Goal: Task Accomplishment & Management: Manage account settings

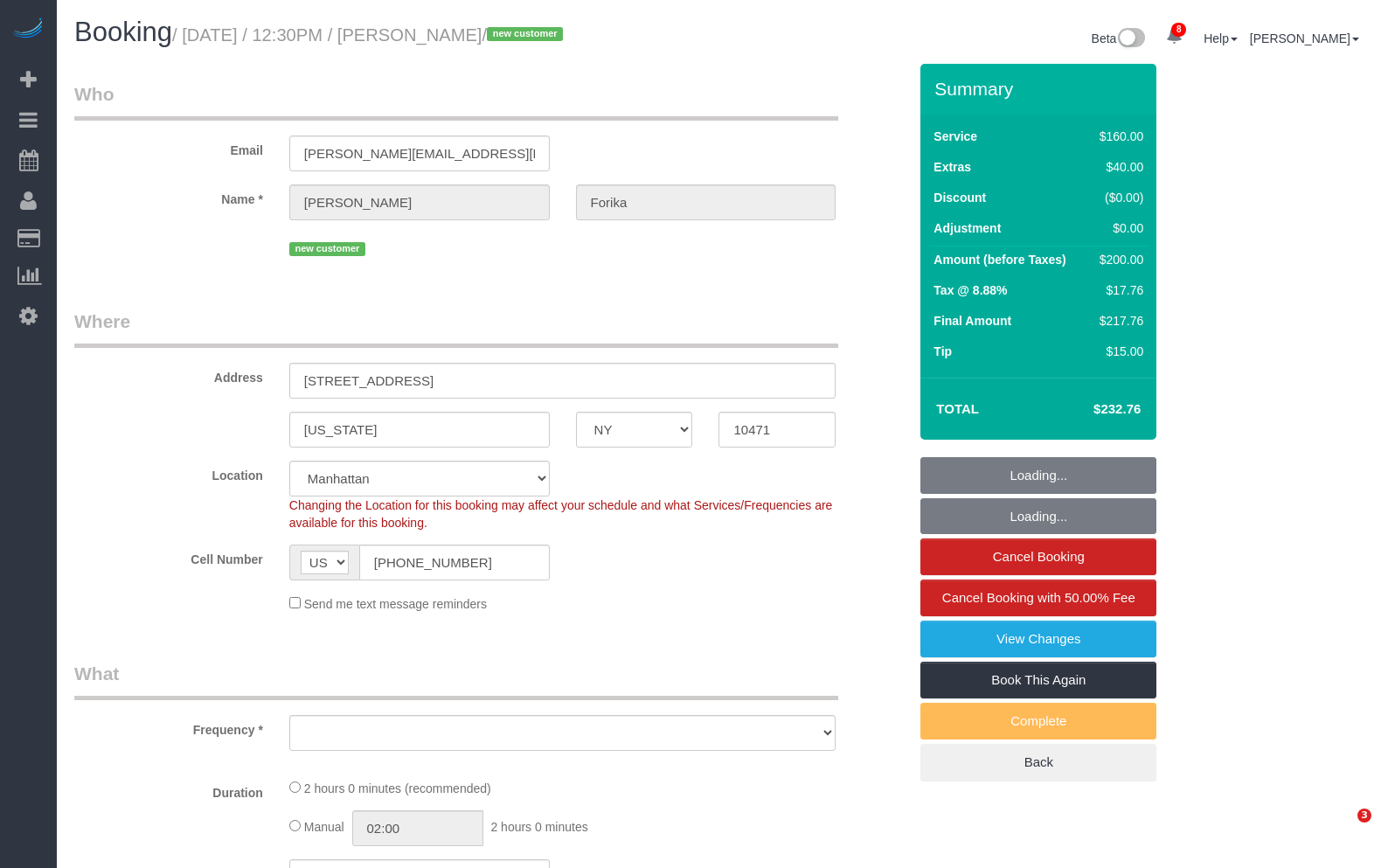
select select "NY"
select select "object:928"
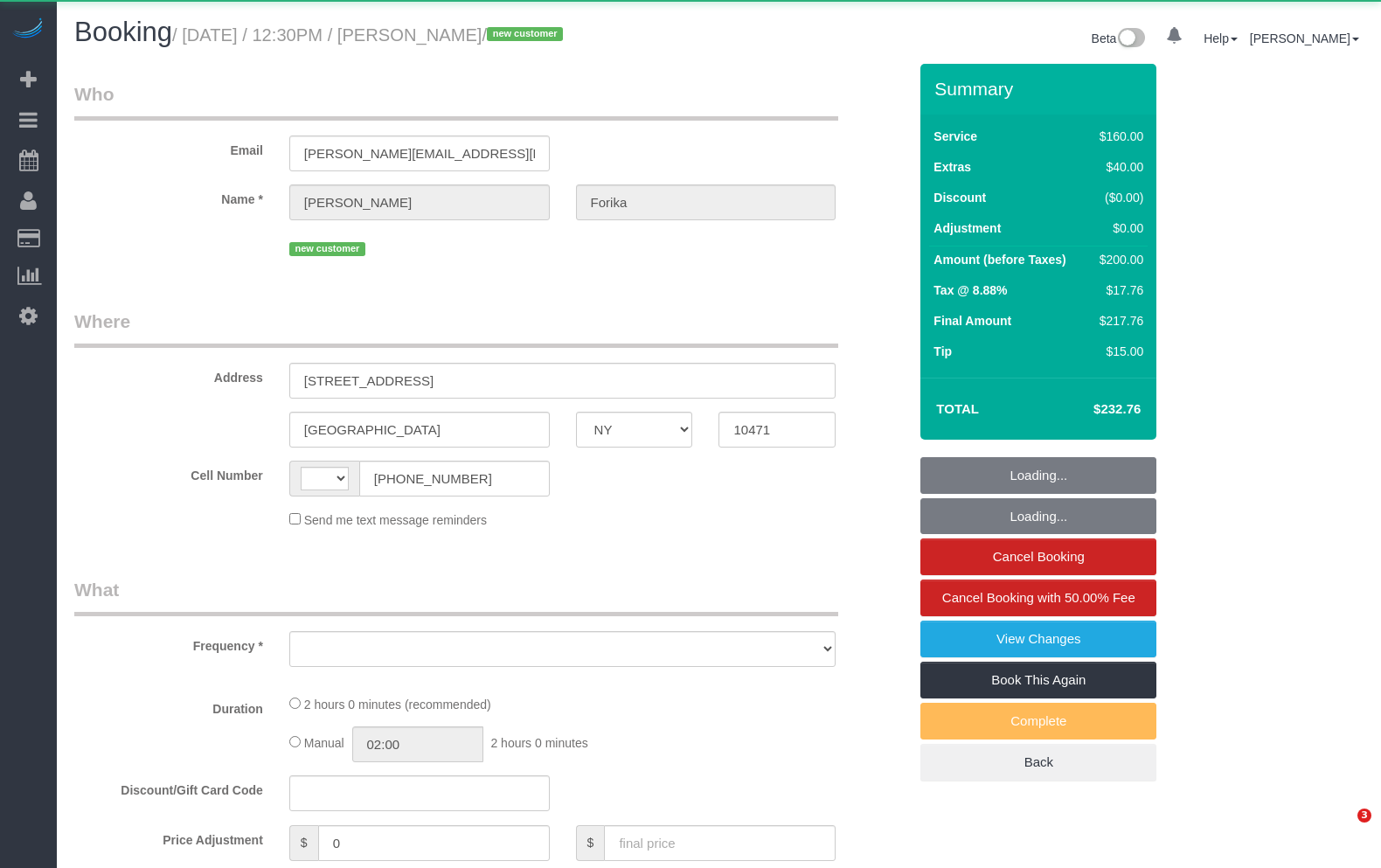
select select "NY"
select select "string:[GEOGRAPHIC_DATA]"
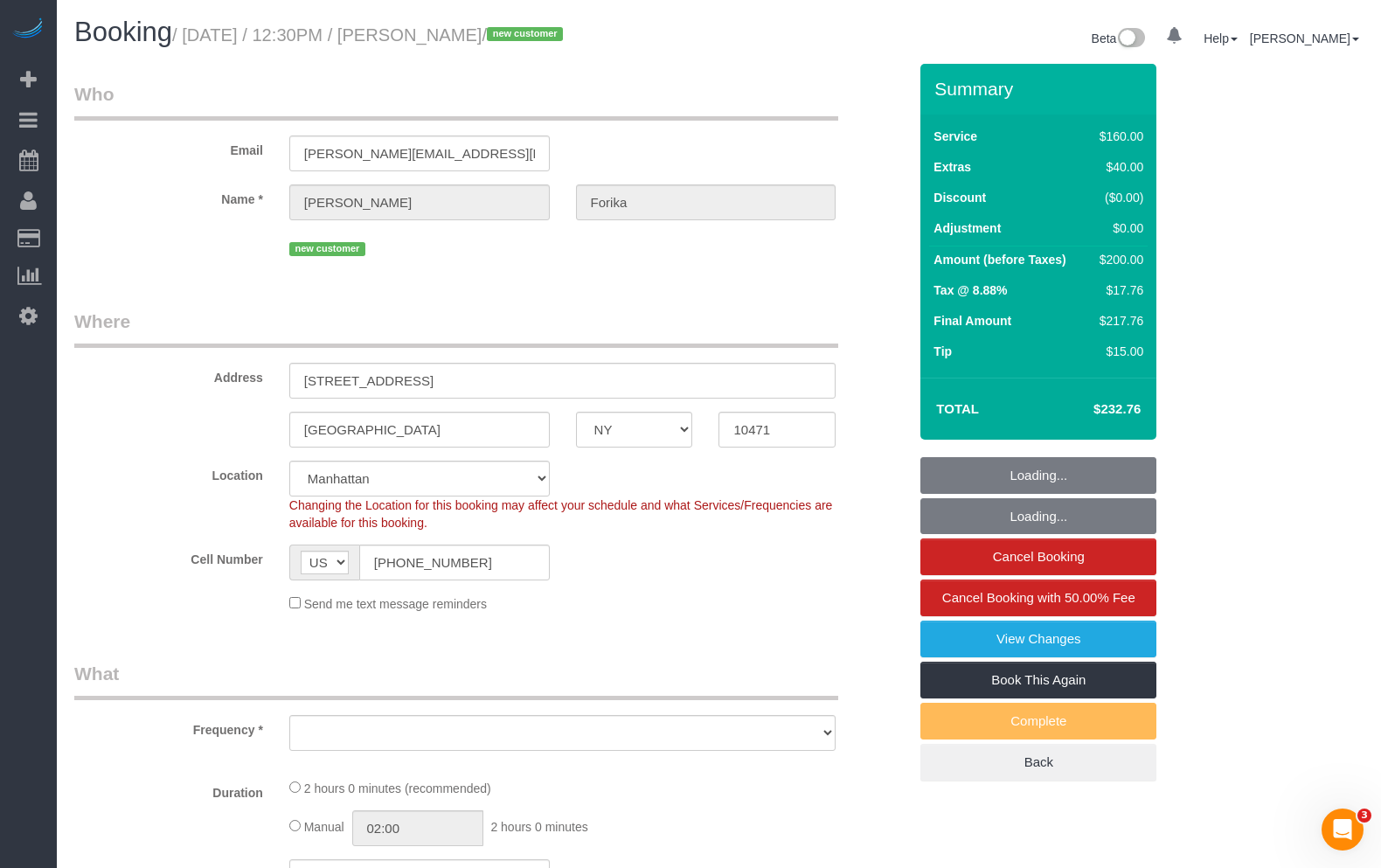
select select "number:59"
select select "number:72"
select select "number:15"
select select "number:5"
select select "object:924"
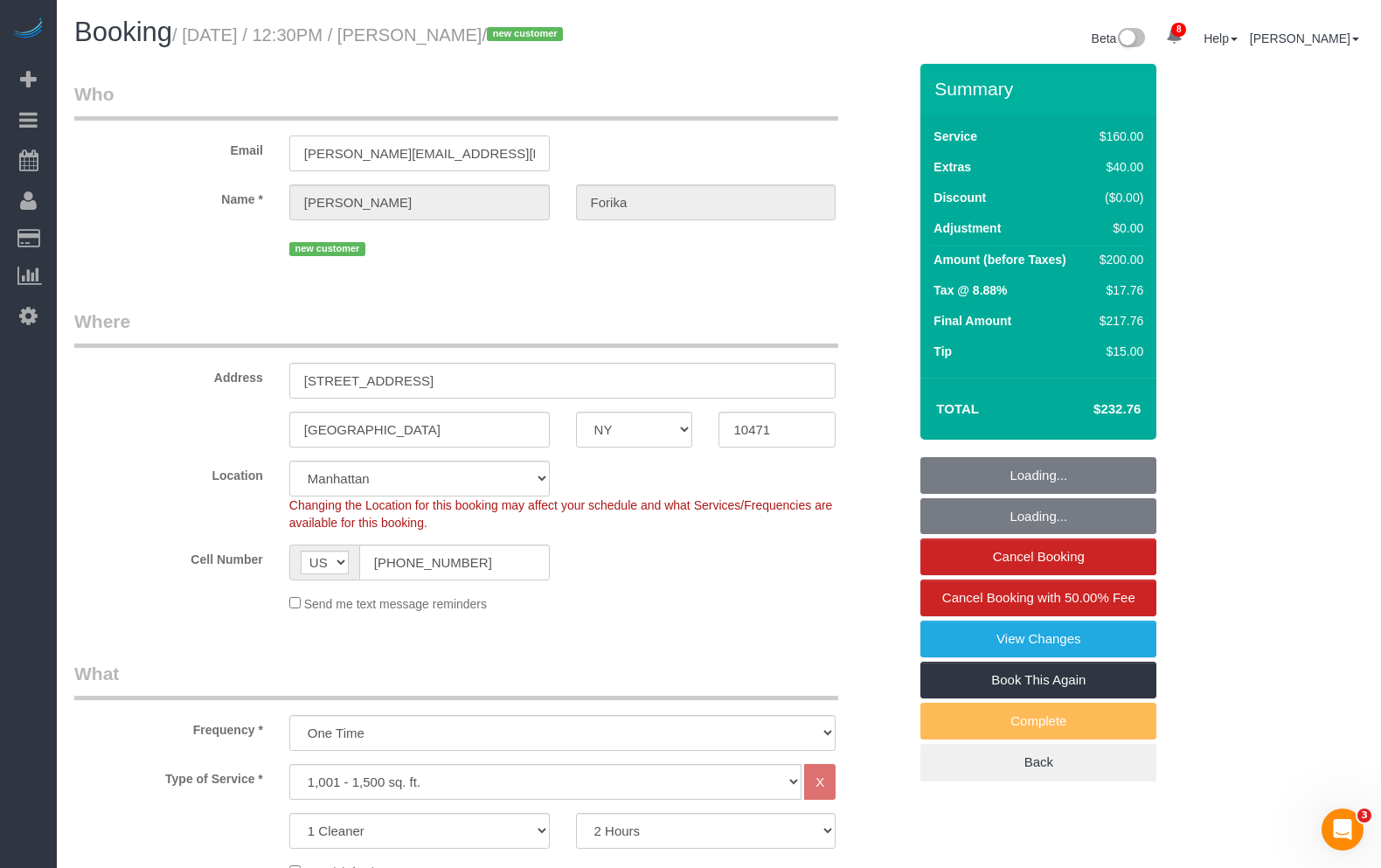
select select "string:stripe-pm_1RvWji4VGloSiKo7kX9Qp7Cw"
select select "object:942"
drag, startPoint x: 311, startPoint y: 153, endPoint x: 500, endPoint y: 151, distance: 189.0
click at [500, 151] on input "[PERSON_NAME][EMAIL_ADDRESS][DOMAIN_NAME]" at bounding box center [419, 153] width 260 height 36
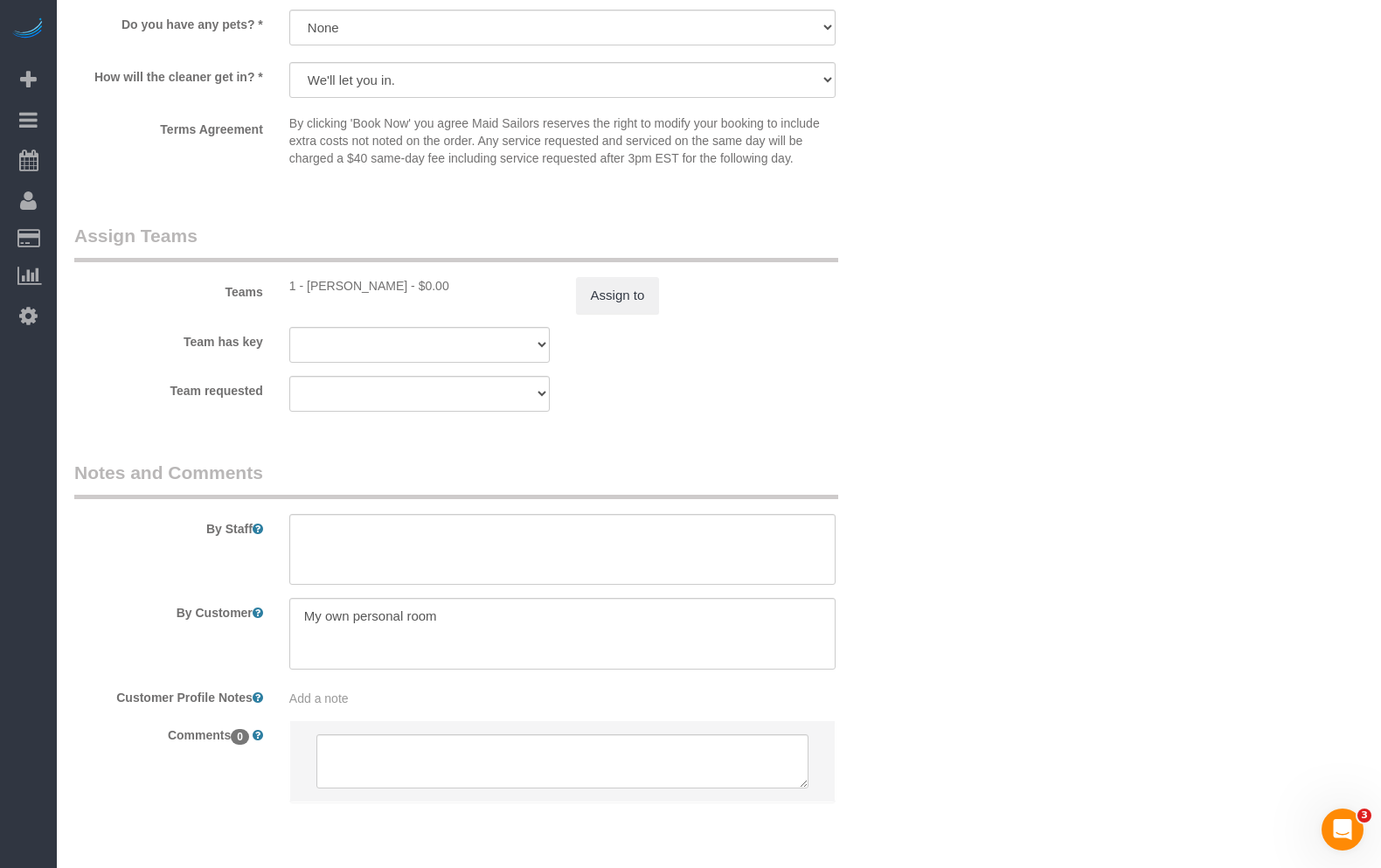
scroll to position [1919, 0]
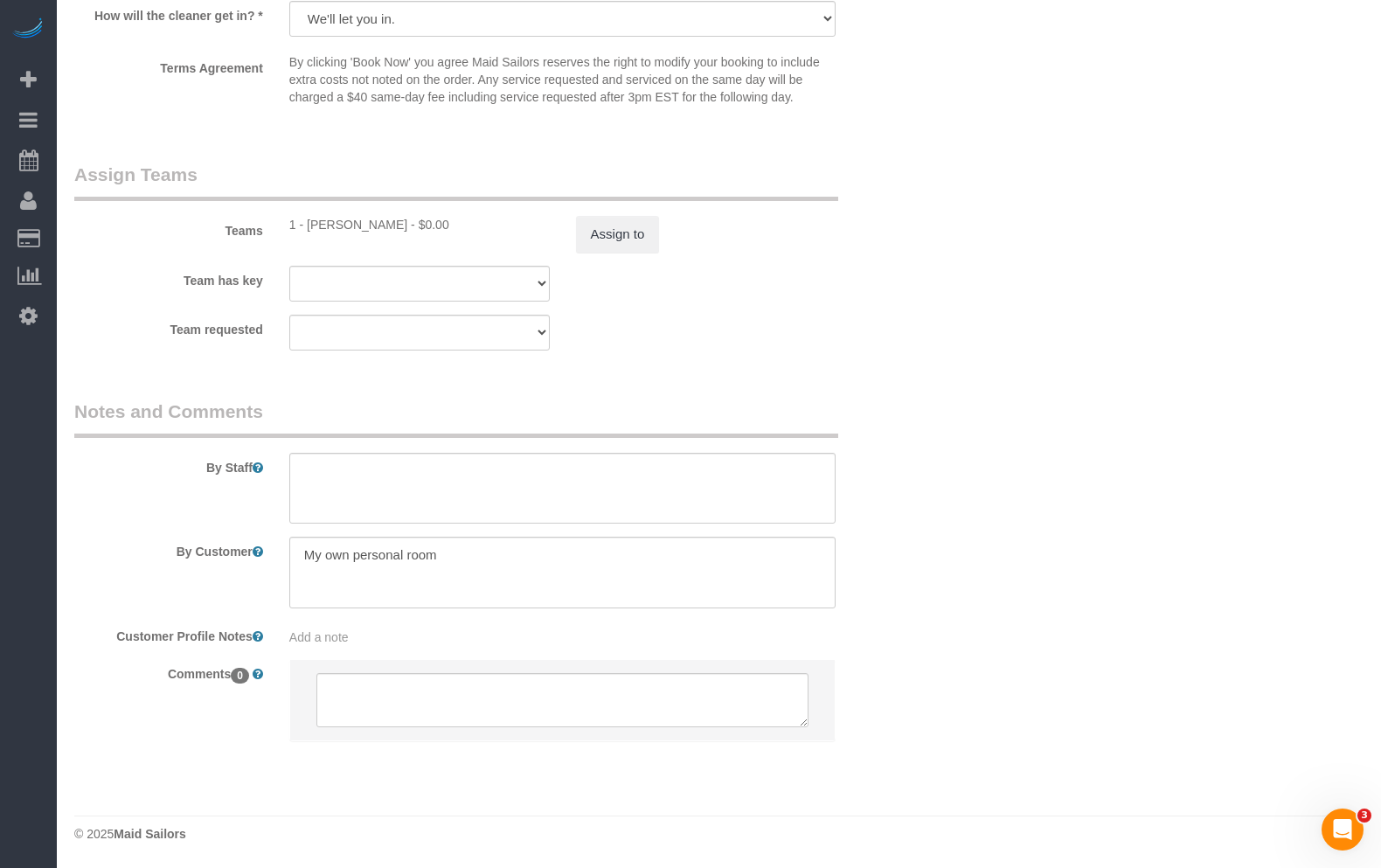
click at [387, 643] on div "Add a note" at bounding box center [563, 637] width 547 height 18
click at [285, 642] on div "Add a note" at bounding box center [563, 716] width 574 height 193
click at [367, 640] on textarea at bounding box center [563, 716] width 547 height 193
type textarea "N"
type textarea "H"
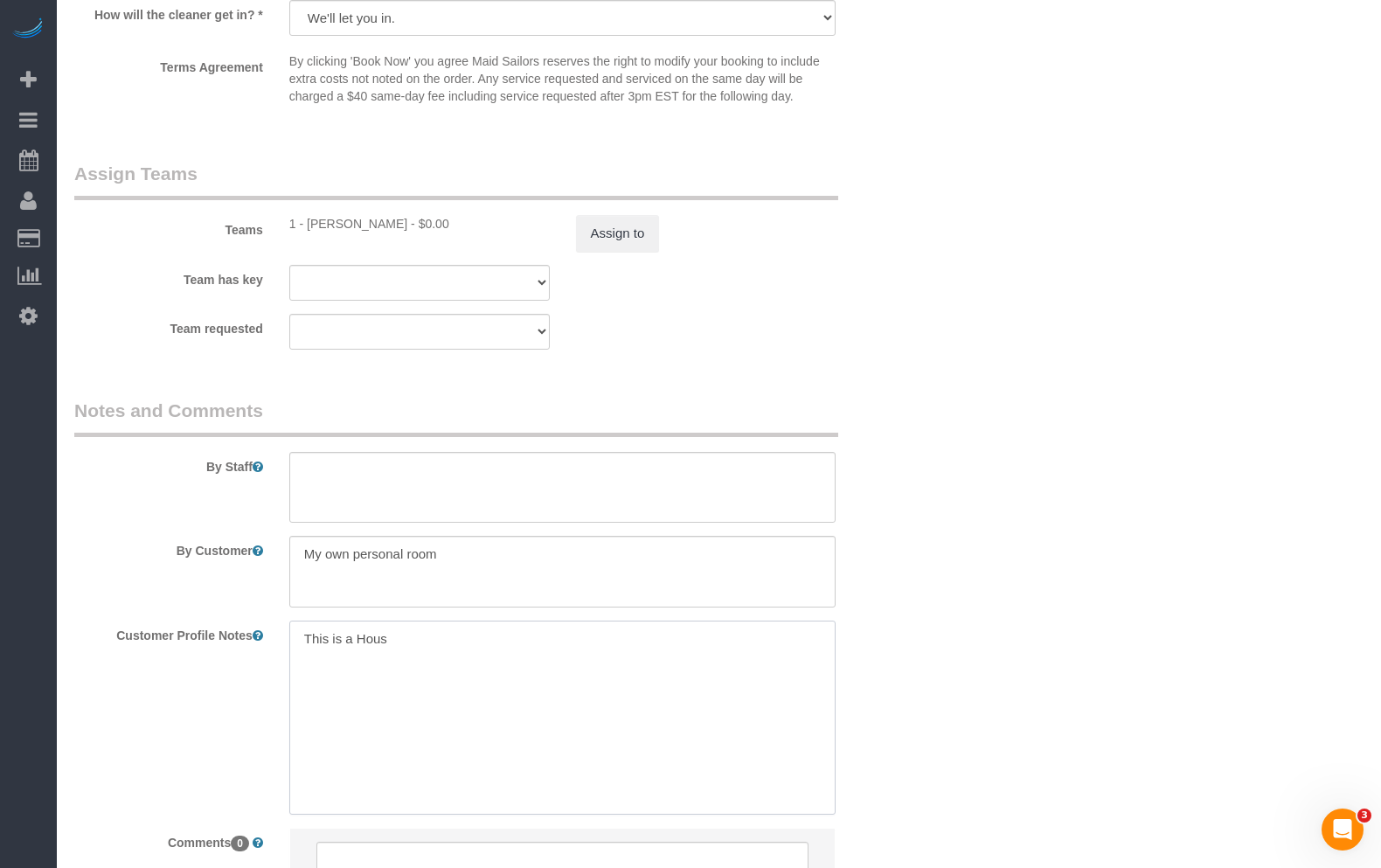
type textarea "This is a House"
drag, startPoint x: 190, startPoint y: 647, endPoint x: 87, endPoint y: 640, distance: 103.2
click at [79, 647] on div "Customer Profile Notes This is a House This is a House" at bounding box center [491, 716] width 859 height 193
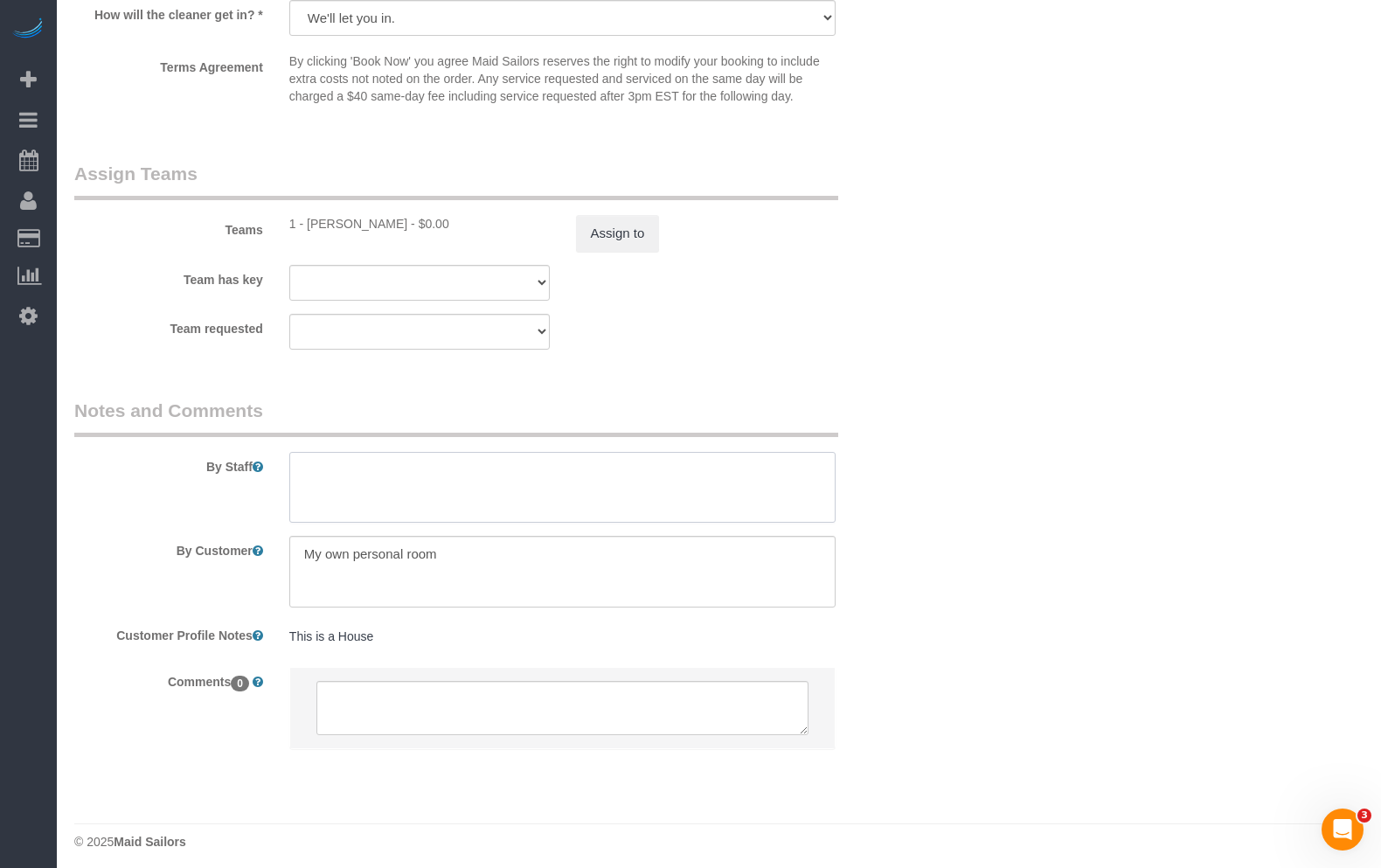
click at [461, 474] on textarea at bounding box center [563, 487] width 547 height 71
paste textarea "This is a House"
click at [597, 468] on textarea at bounding box center [563, 487] width 547 height 71
click at [688, 459] on textarea at bounding box center [563, 487] width 547 height 71
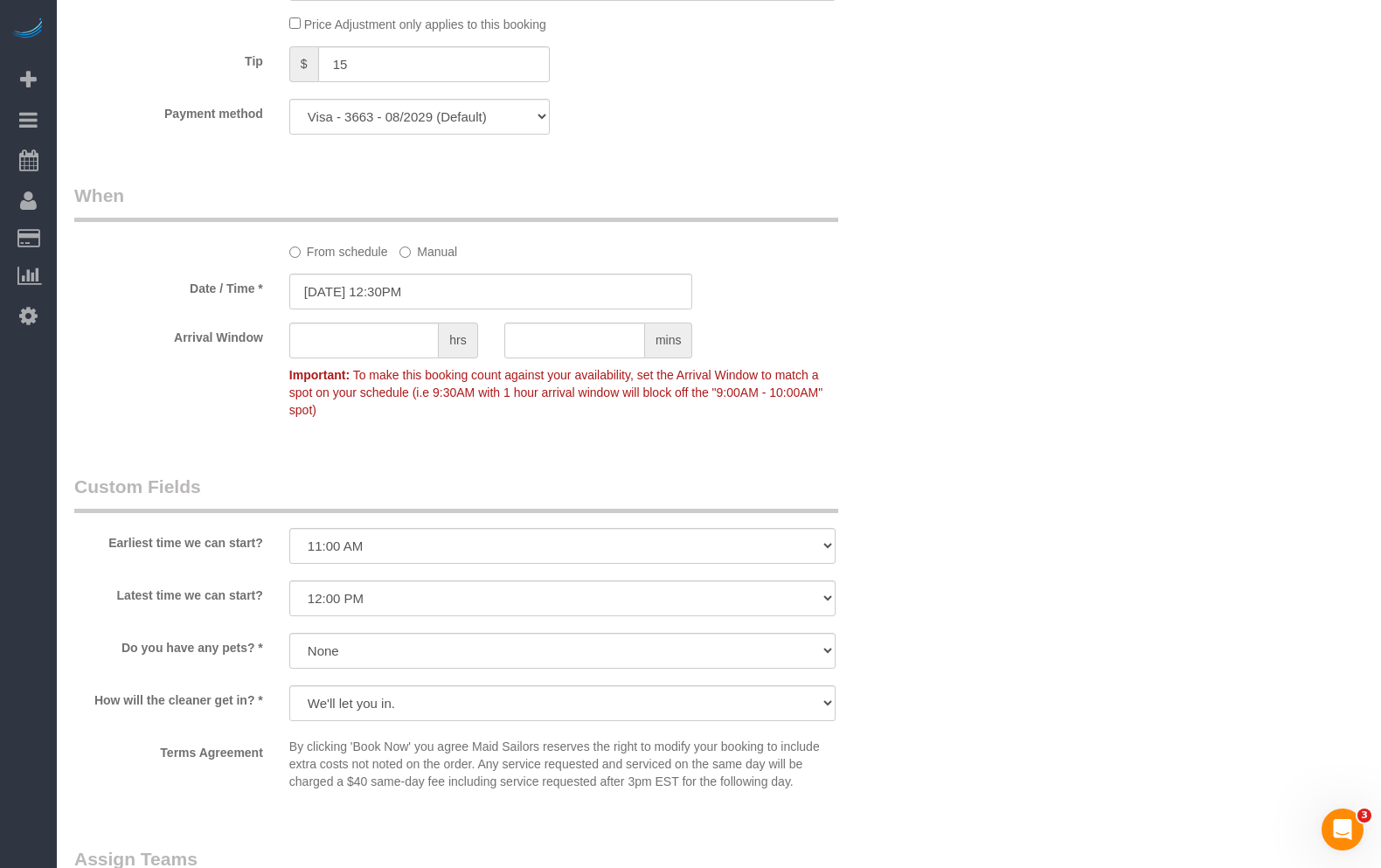
scroll to position [1264, 0]
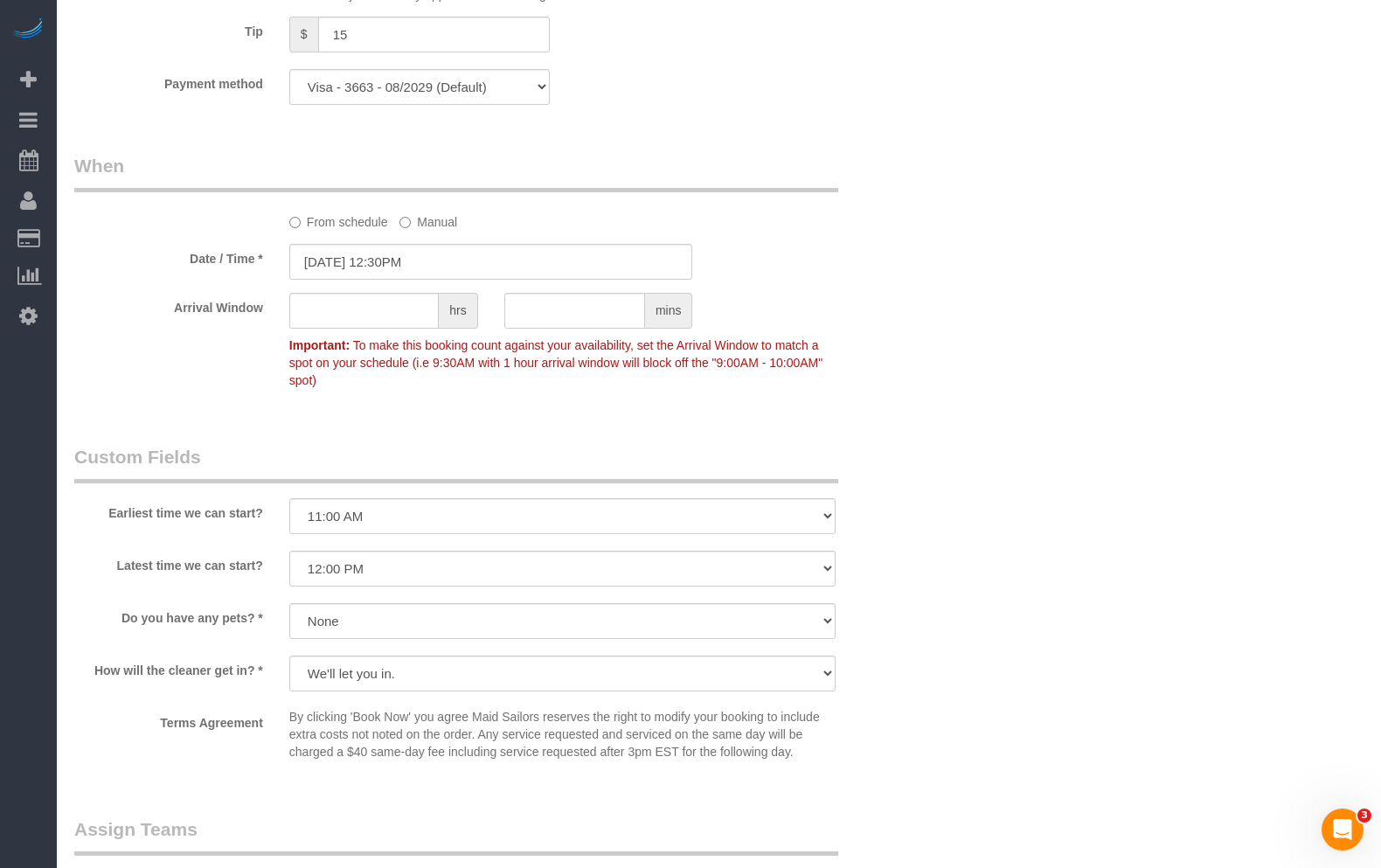
type textarea "This is a House, please clean the clients personal bedroom only"
click at [492, 265] on input "[DATE] 12:30PM" at bounding box center [492, 261] width 404 height 36
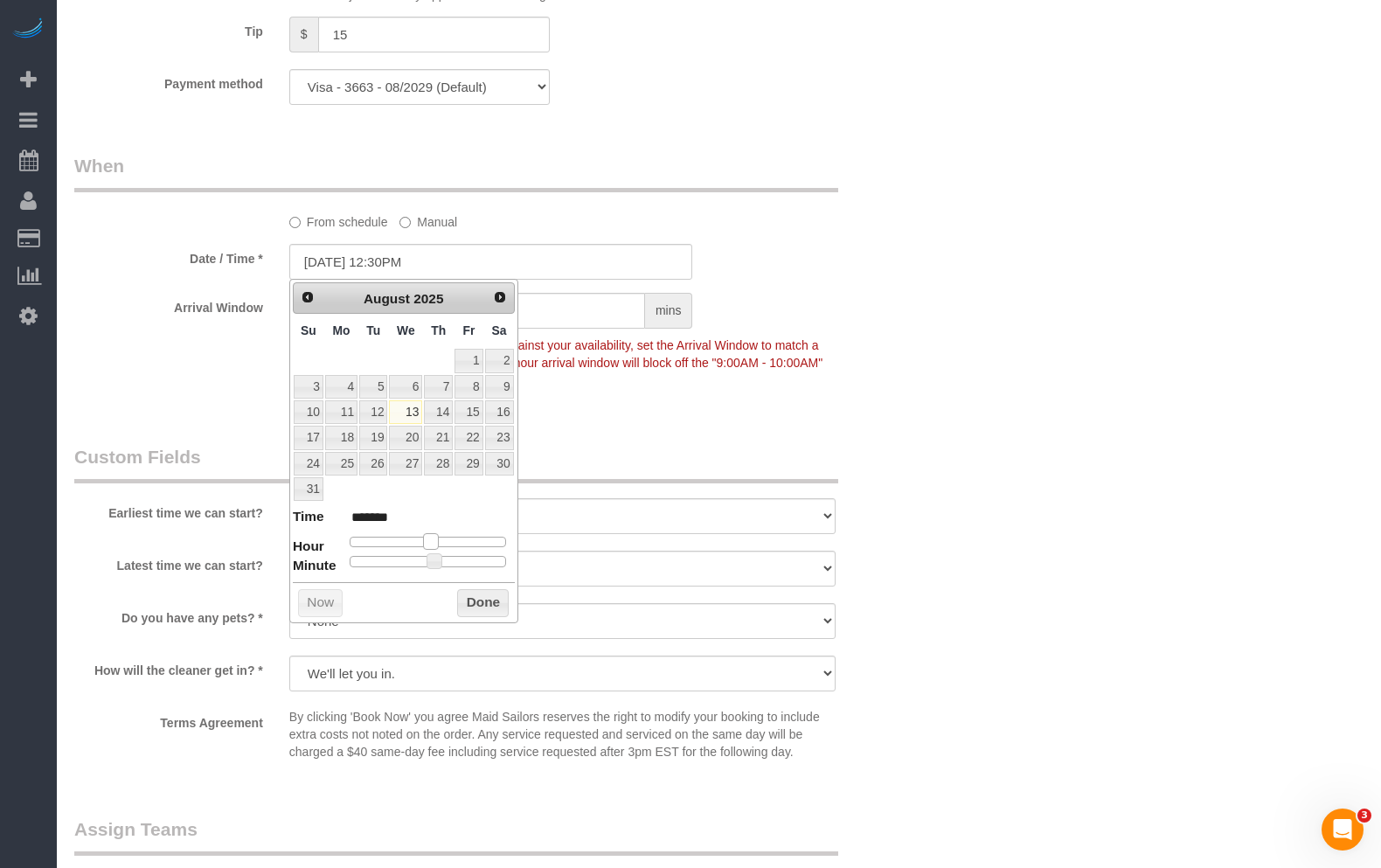
type input "[DATE] 2:30PM"
type input "******"
type input "[DATE] 1:30PM"
type input "******"
type input "[DATE] 12:30PM"
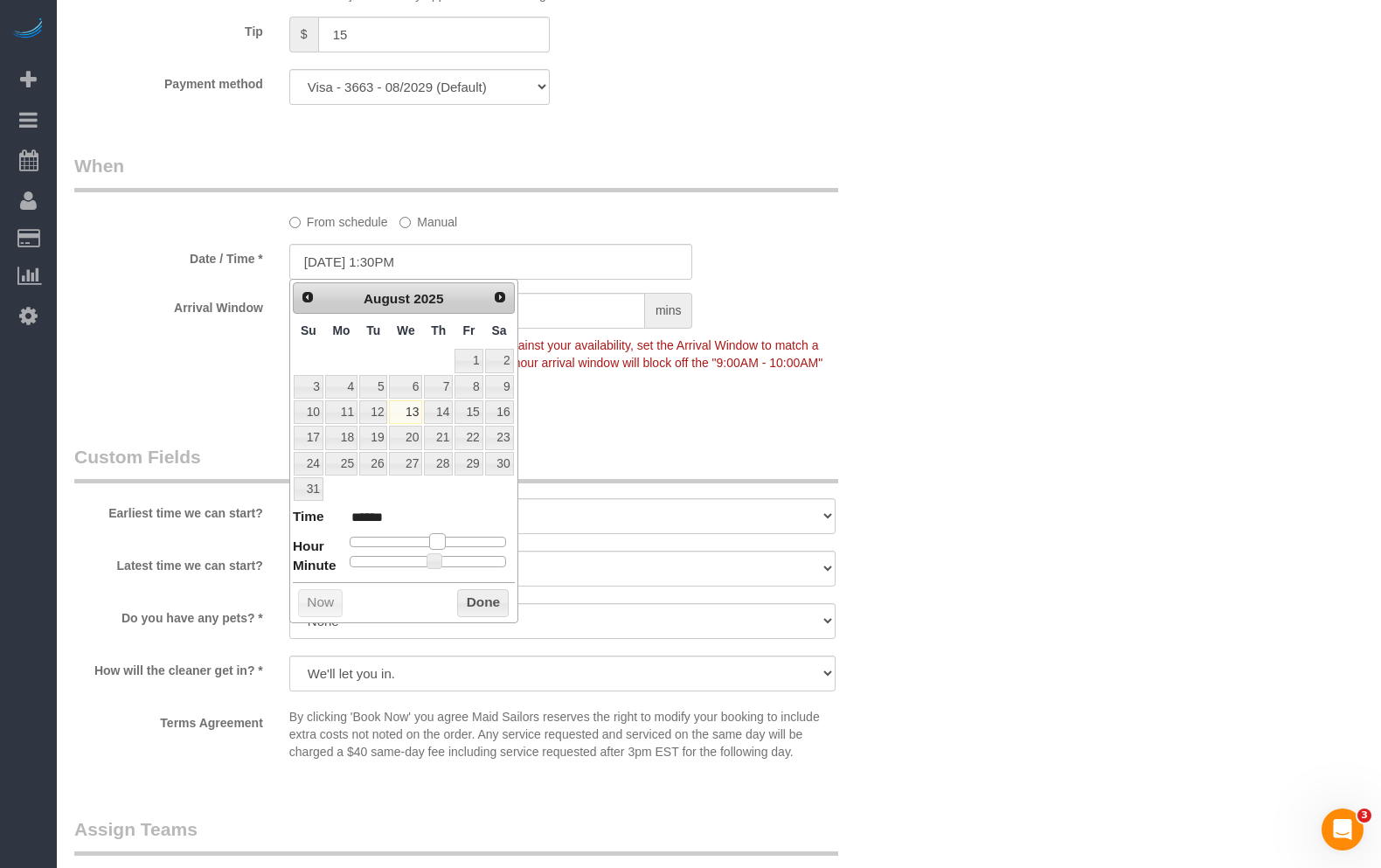
type input "*******"
type input "[DATE] 1:30PM"
type input "******"
click at [434, 546] on span at bounding box center [437, 541] width 16 height 16
type input "[DATE] 1:25PM"
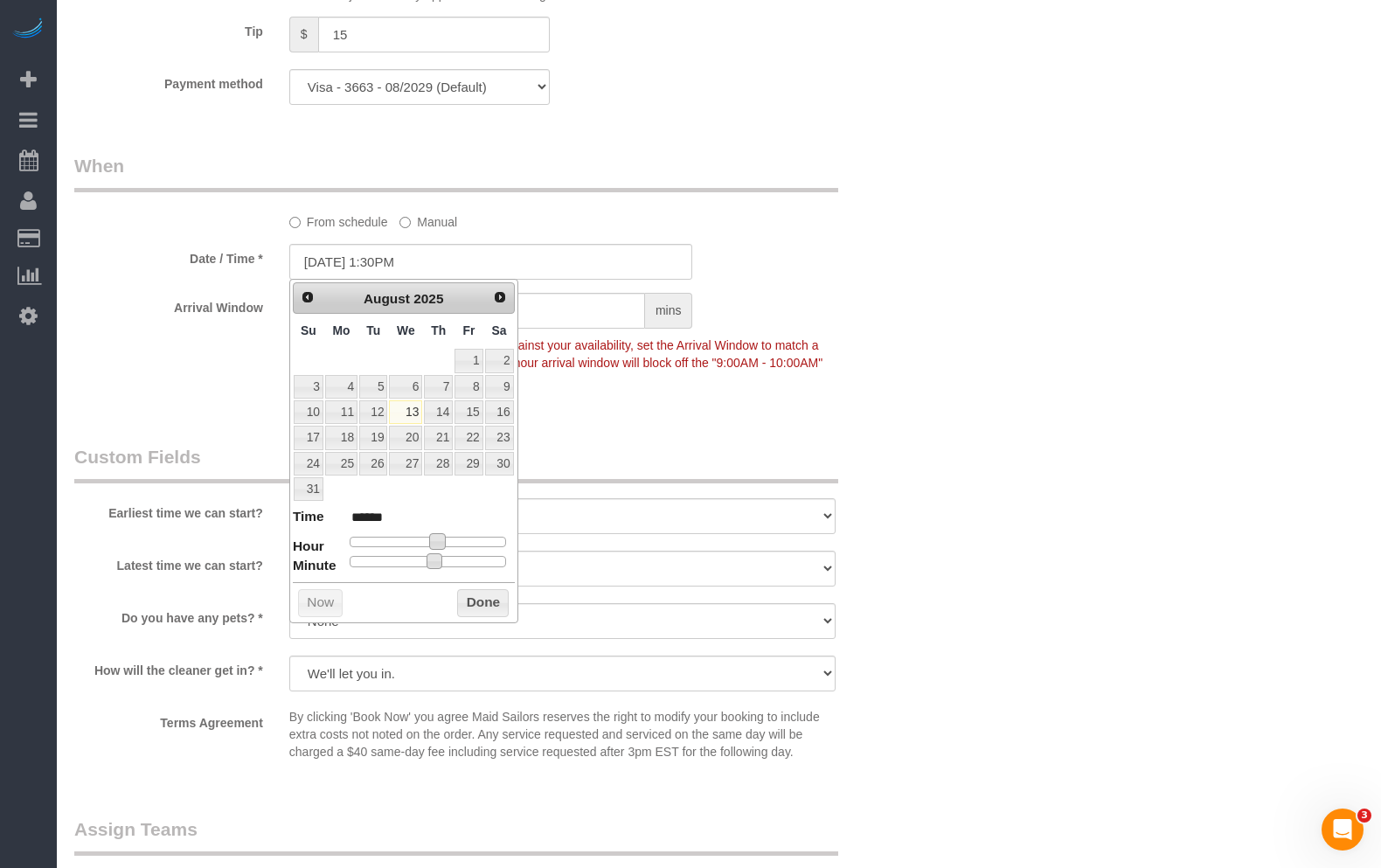
type input "******"
type input "[DATE] 1:20PM"
type input "******"
type input "[DATE] 1:10PM"
type input "******"
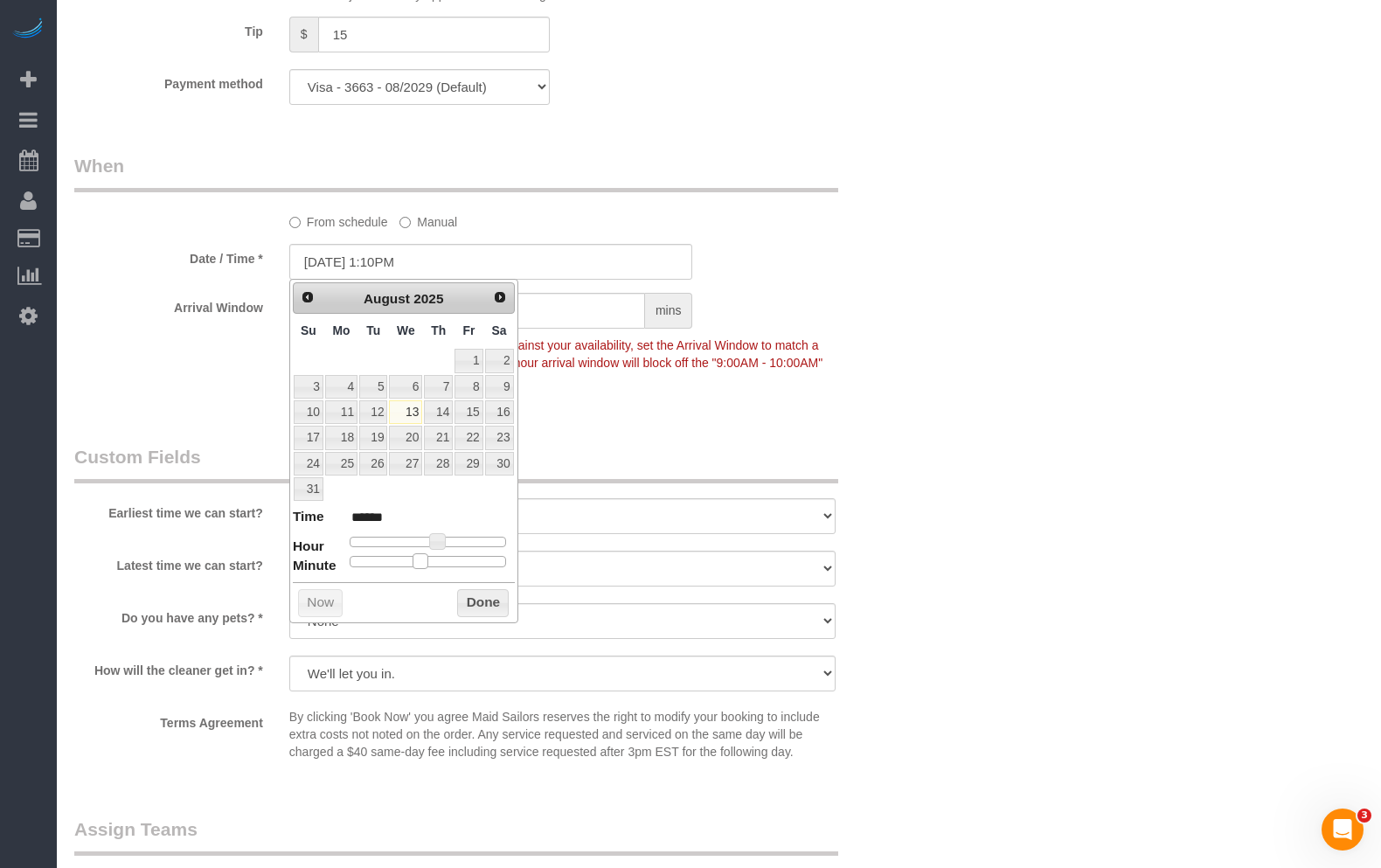
type input "[DATE] 1:05PM"
type input "******"
type input "[DATE] 1:00PM"
type input "******"
drag, startPoint x: 437, startPoint y: 565, endPoint x: 297, endPoint y: 565, distance: 140.0
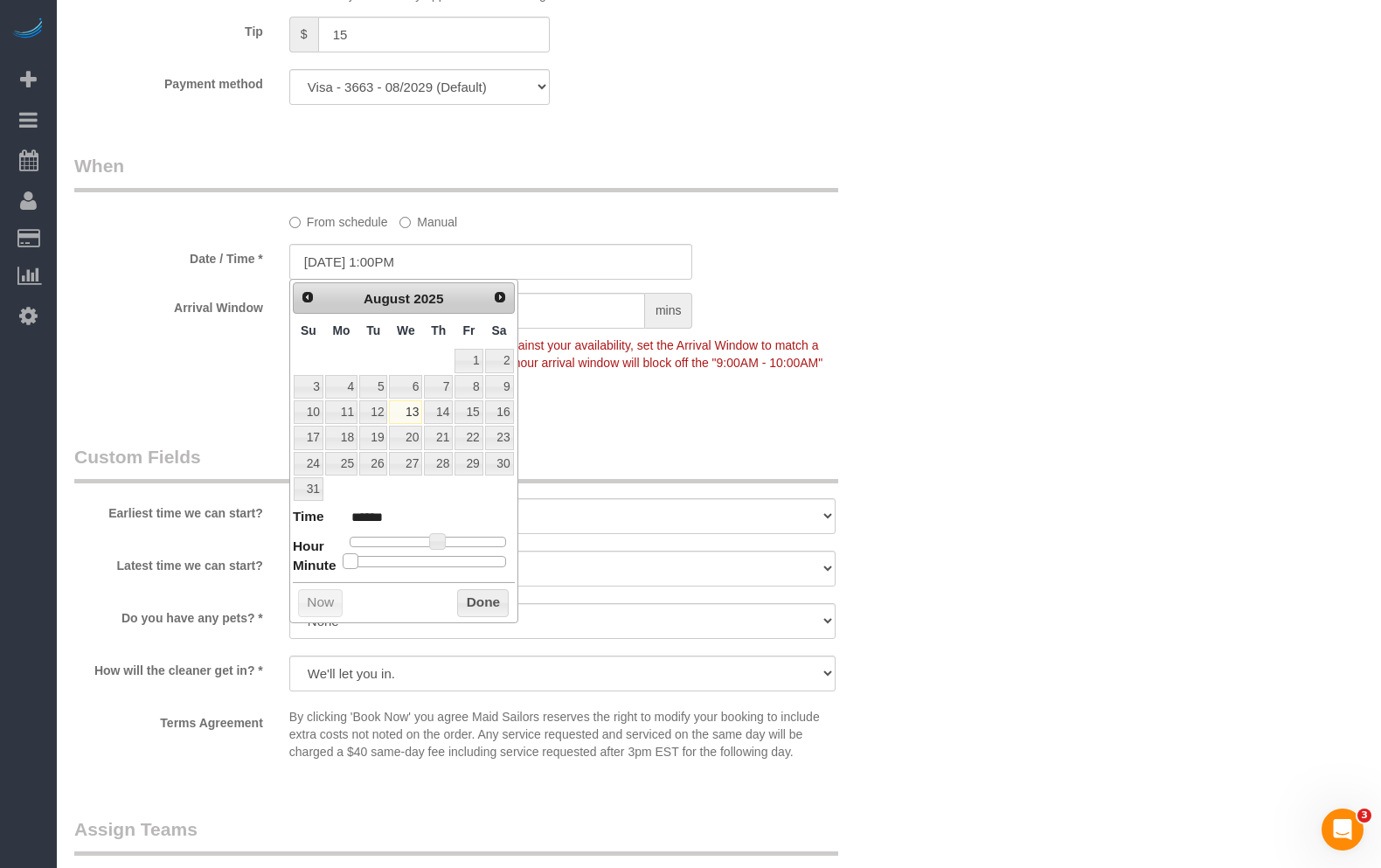
click at [297, 565] on dl "Time ****** Hour Minute Second Millisecond Microsecond Time Zone ***** ***** **…" at bounding box center [404, 537] width 222 height 60
click at [491, 597] on button "Done" at bounding box center [483, 603] width 51 height 28
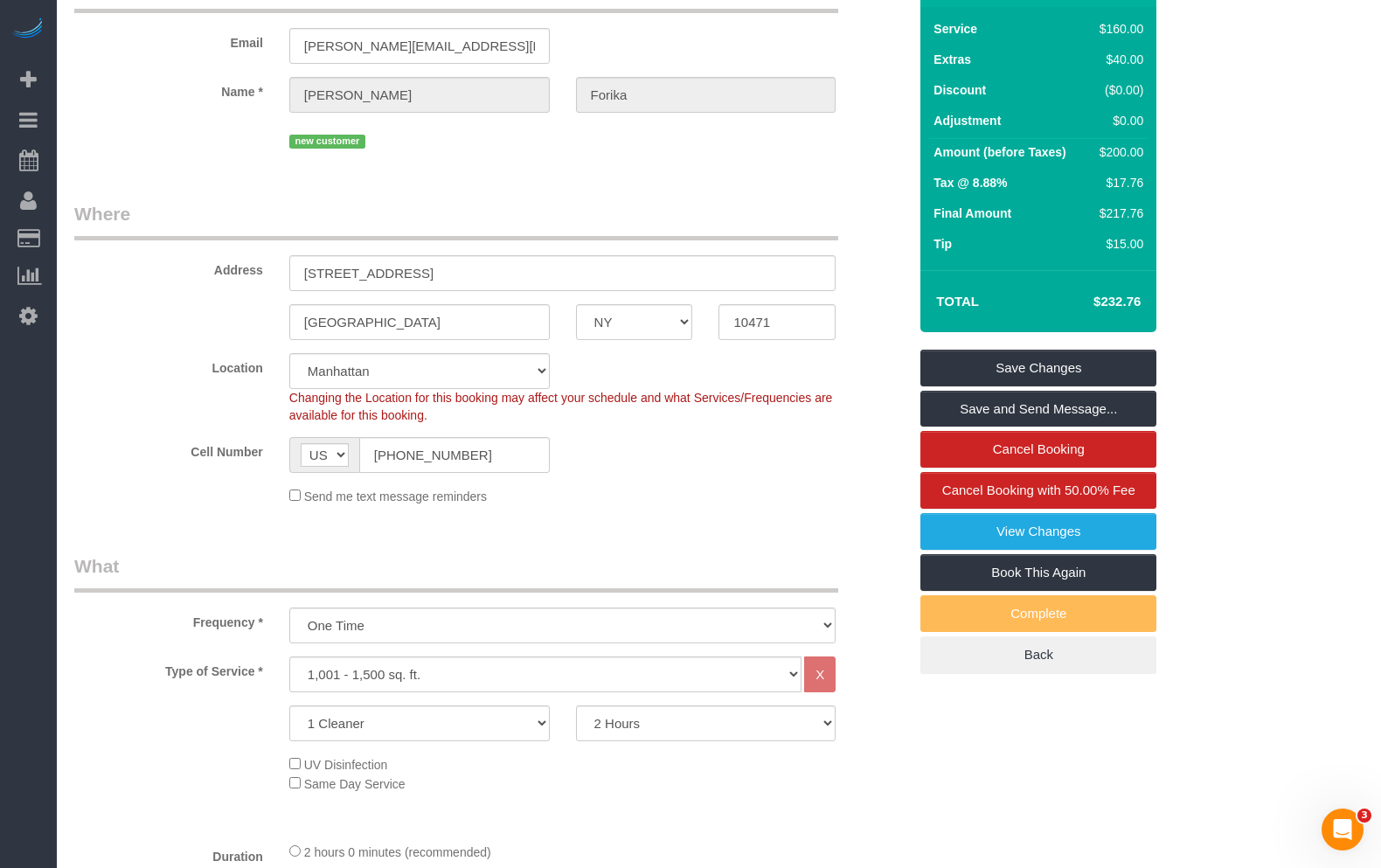
scroll to position [0, 0]
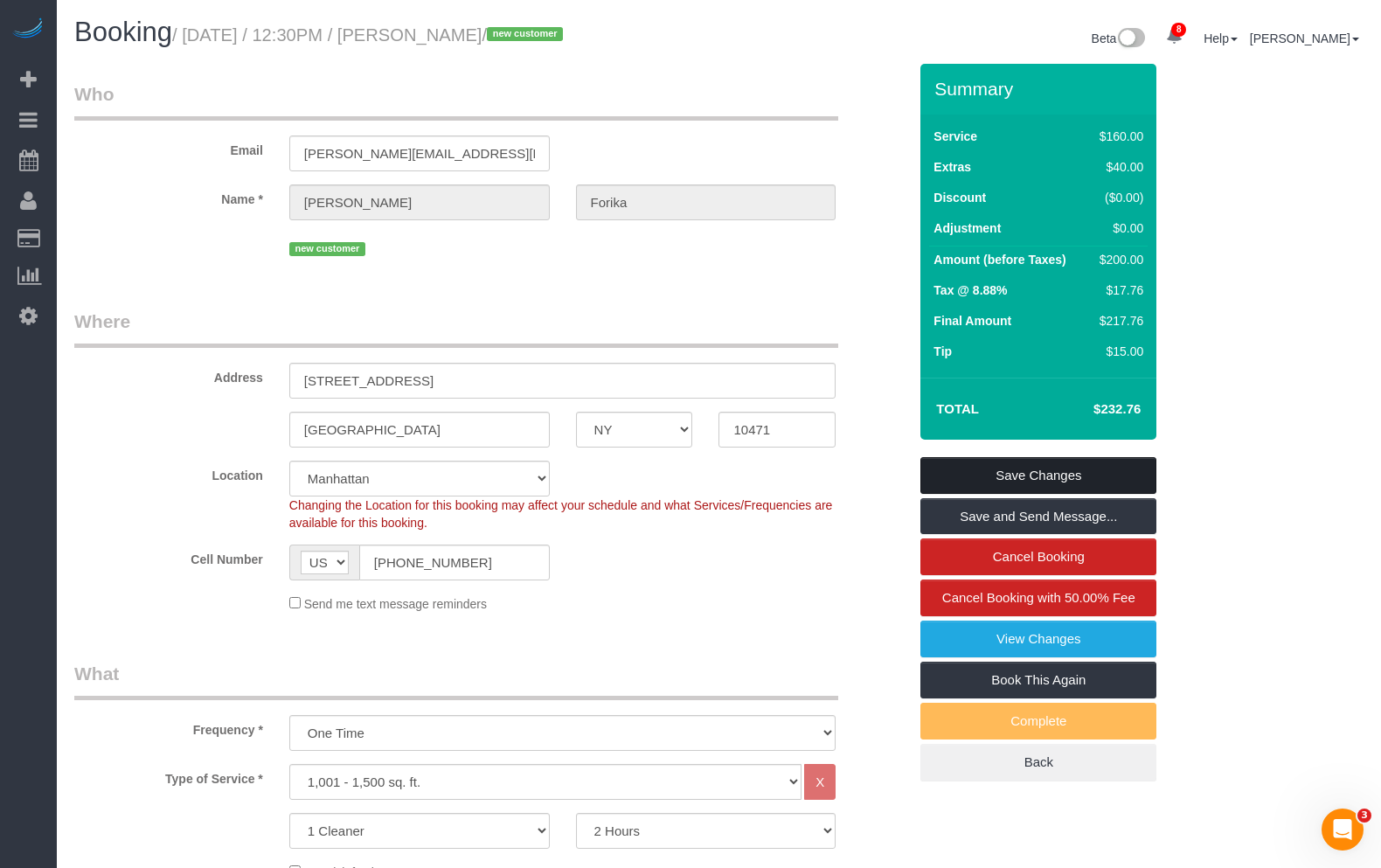
click at [1051, 463] on link "Save Changes" at bounding box center [1038, 475] width 236 height 37
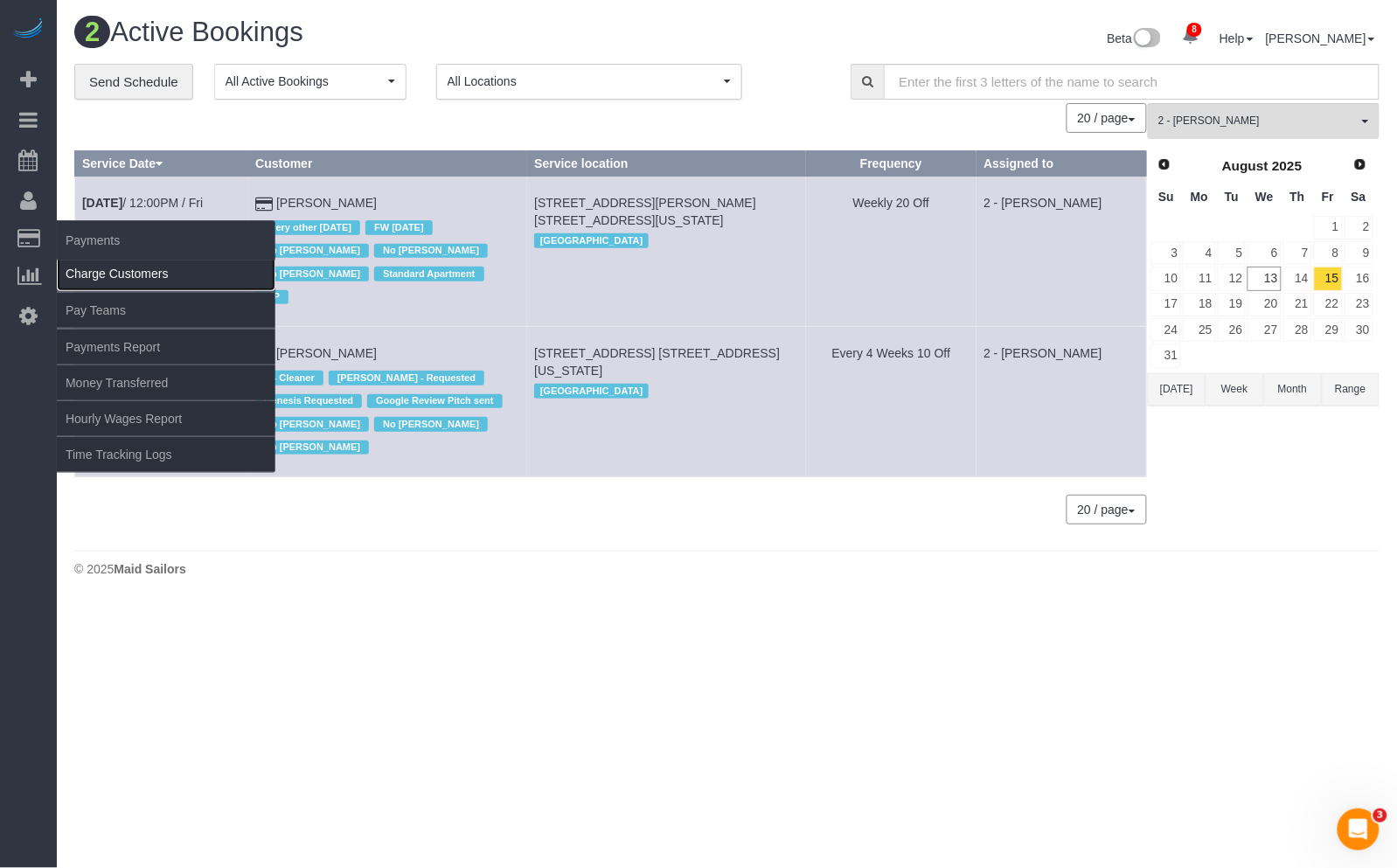
click at [105, 264] on link "Charge Customers" at bounding box center [166, 273] width 219 height 35
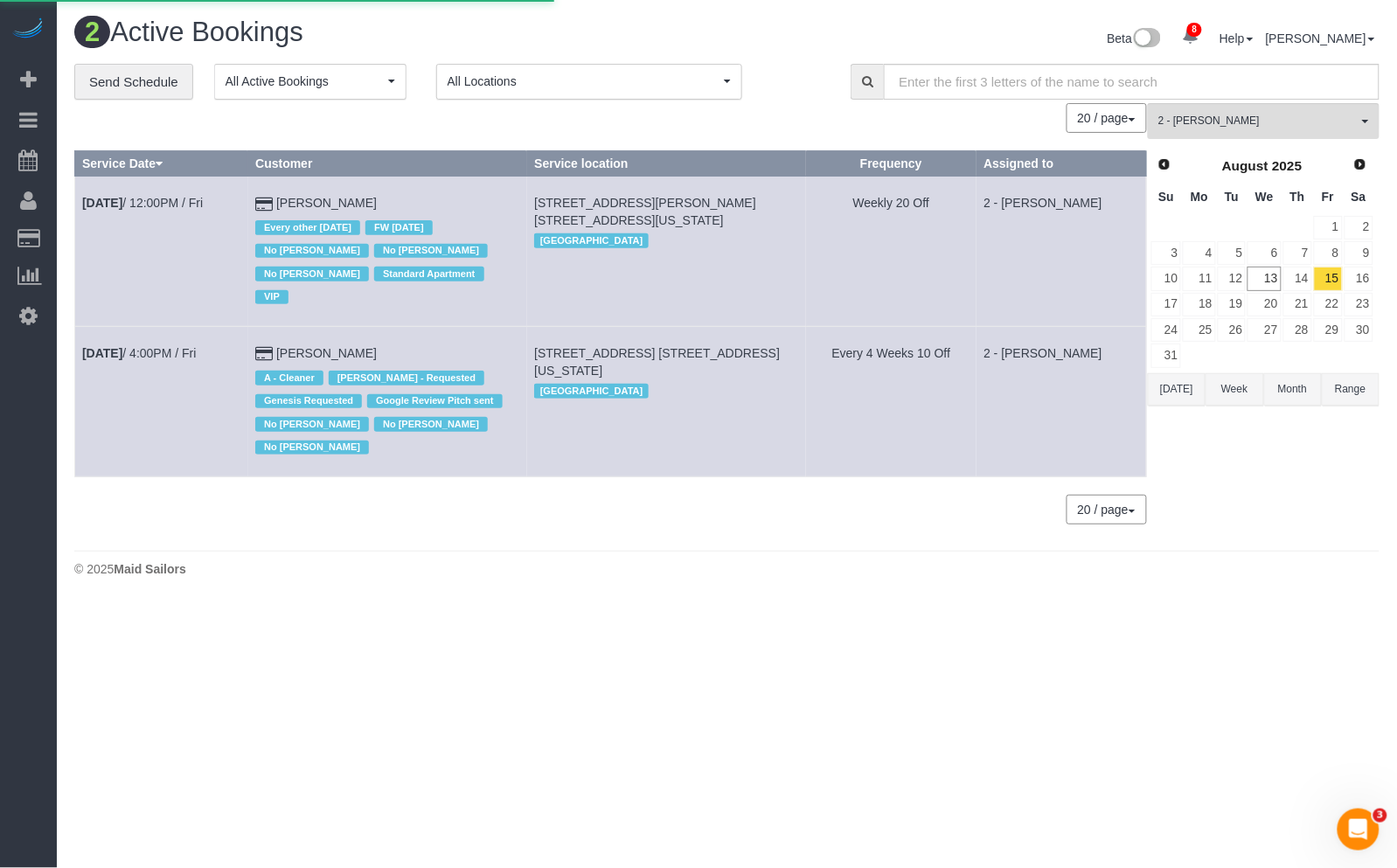
select select
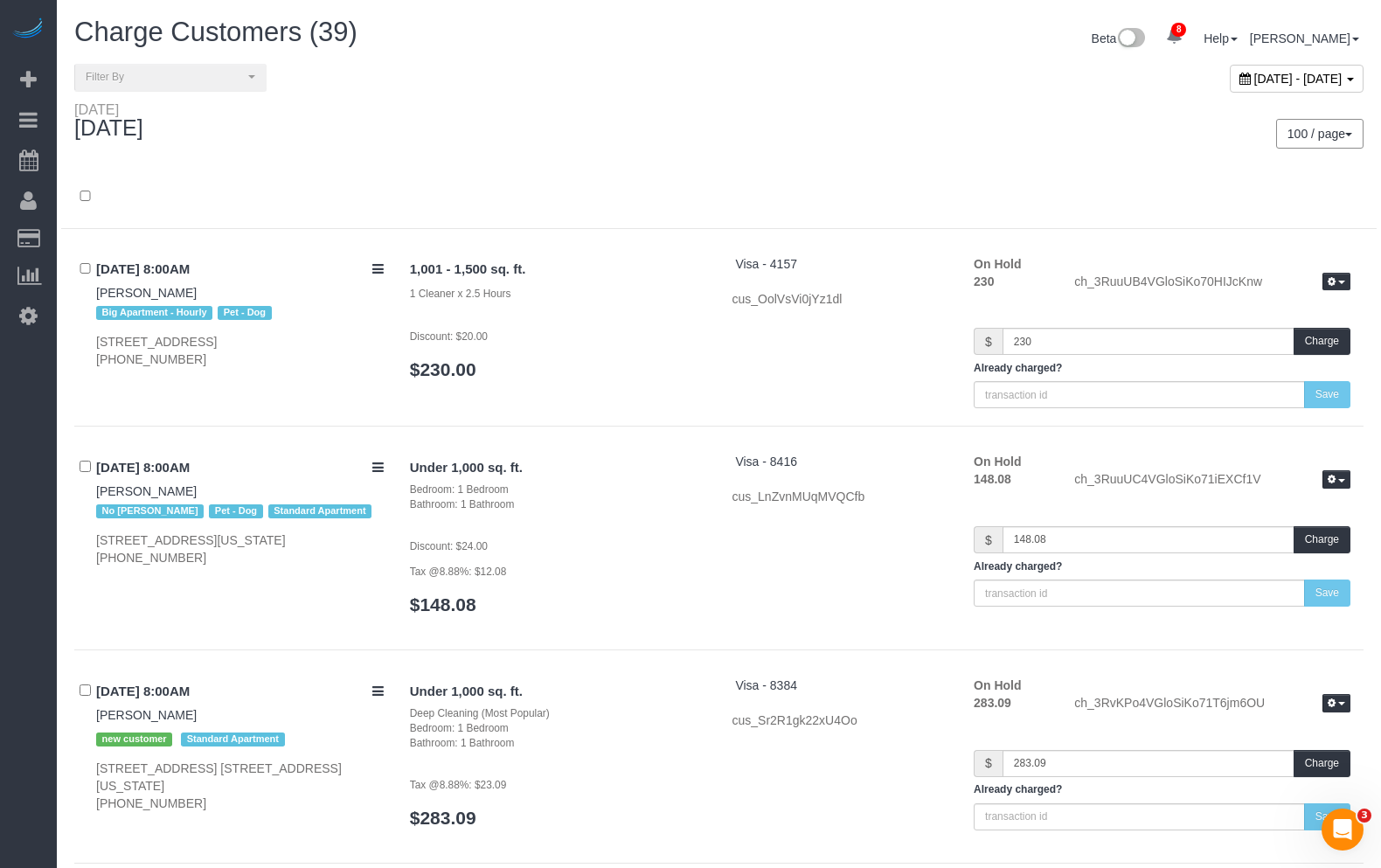
click at [814, 130] on div "100 / page 10 / page 20 / page 30 / page 40 / page 50 / page 100 / page" at bounding box center [1048, 134] width 632 height 30
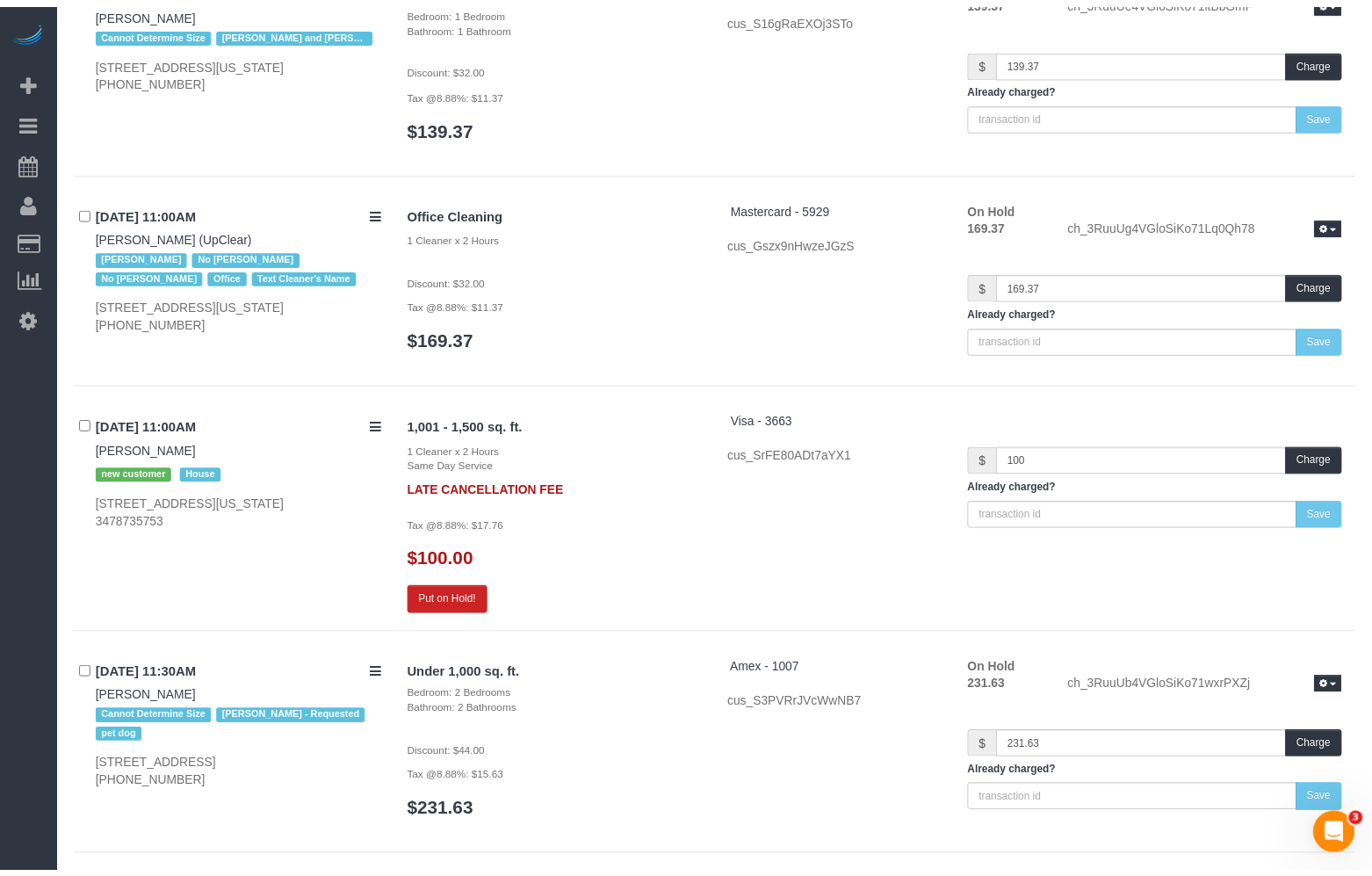
scroll to position [6624, 0]
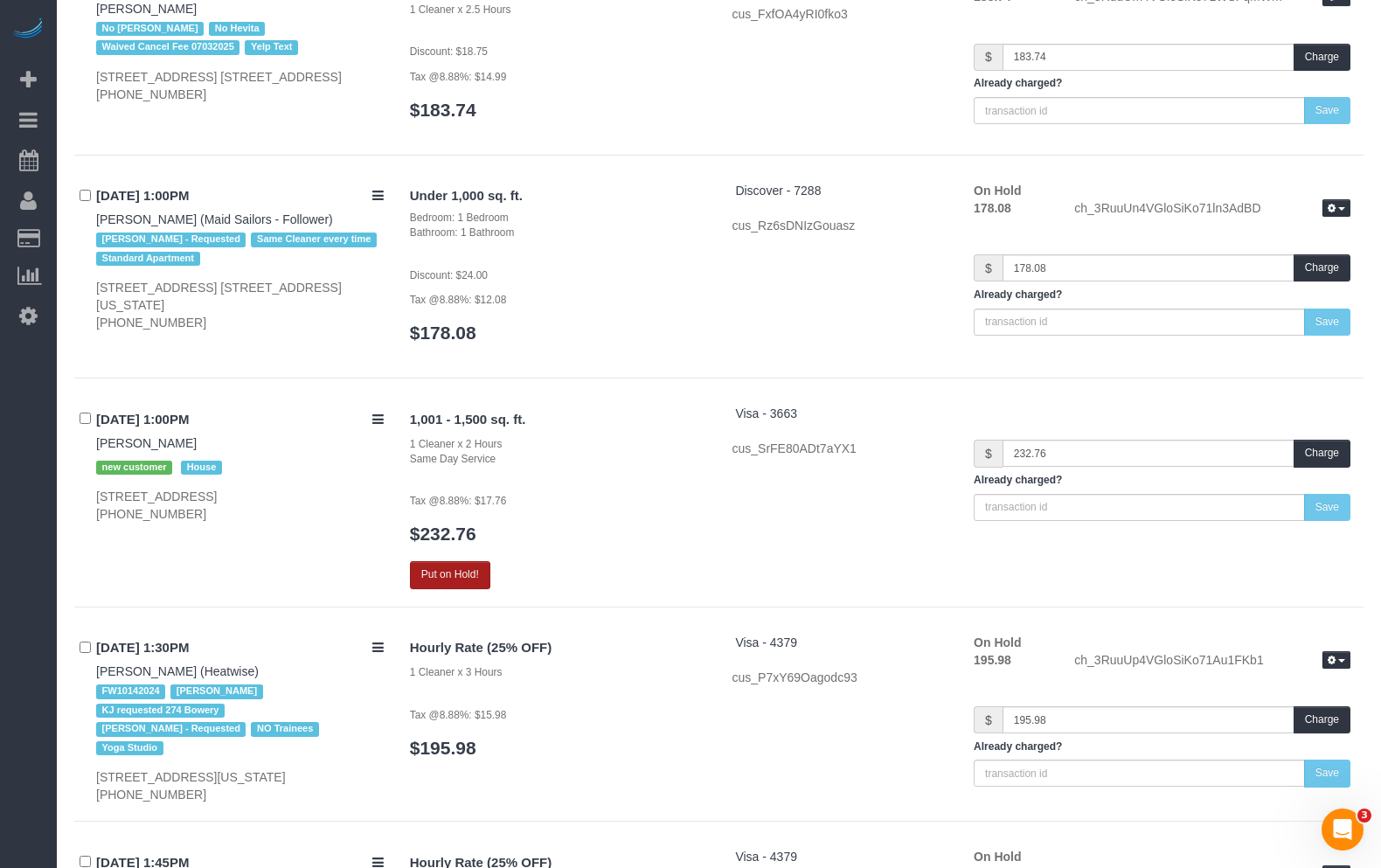
click at [443, 566] on button "Put on Hold!" at bounding box center [450, 574] width 80 height 27
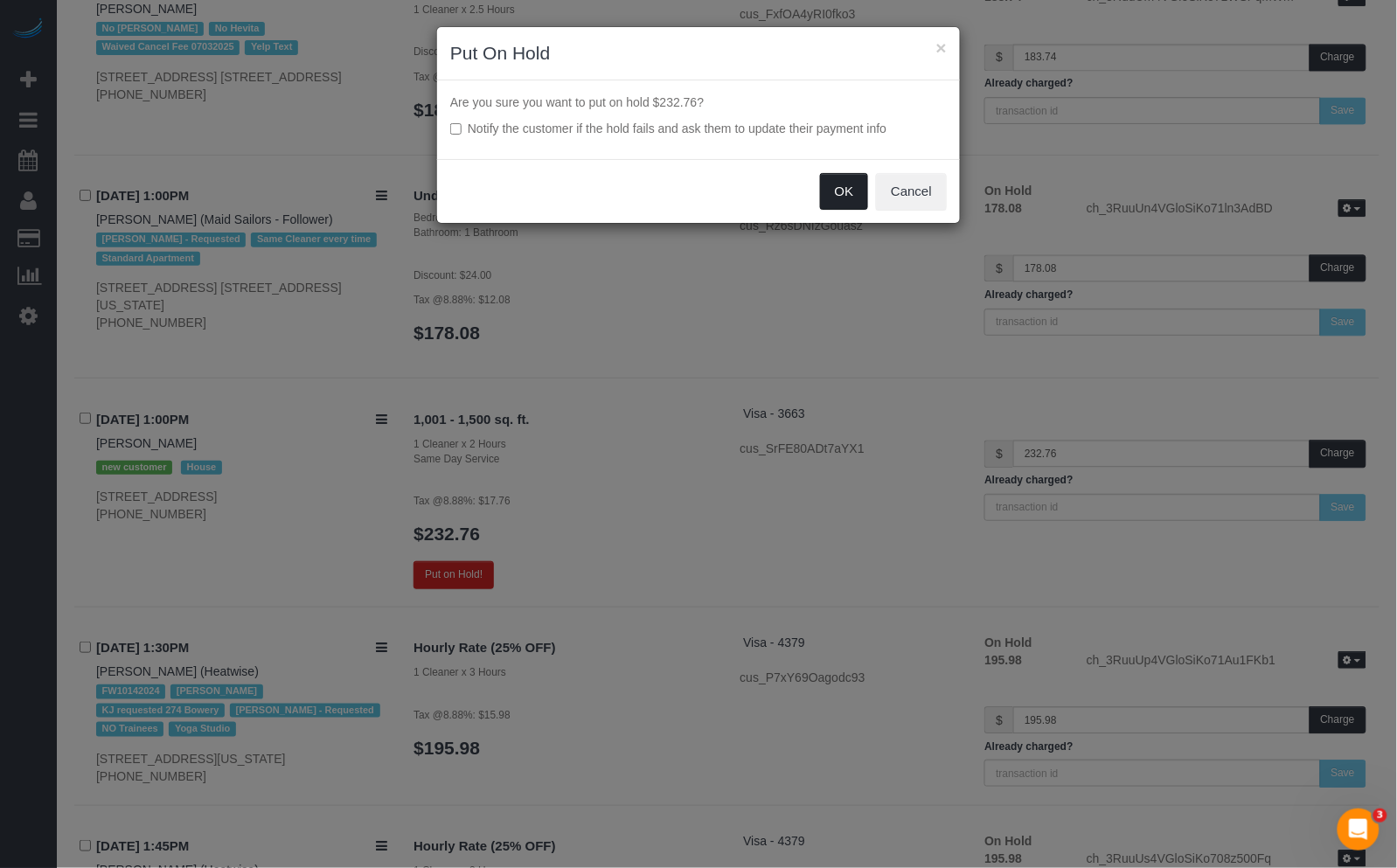
click at [845, 183] on button "OK" at bounding box center [844, 191] width 49 height 37
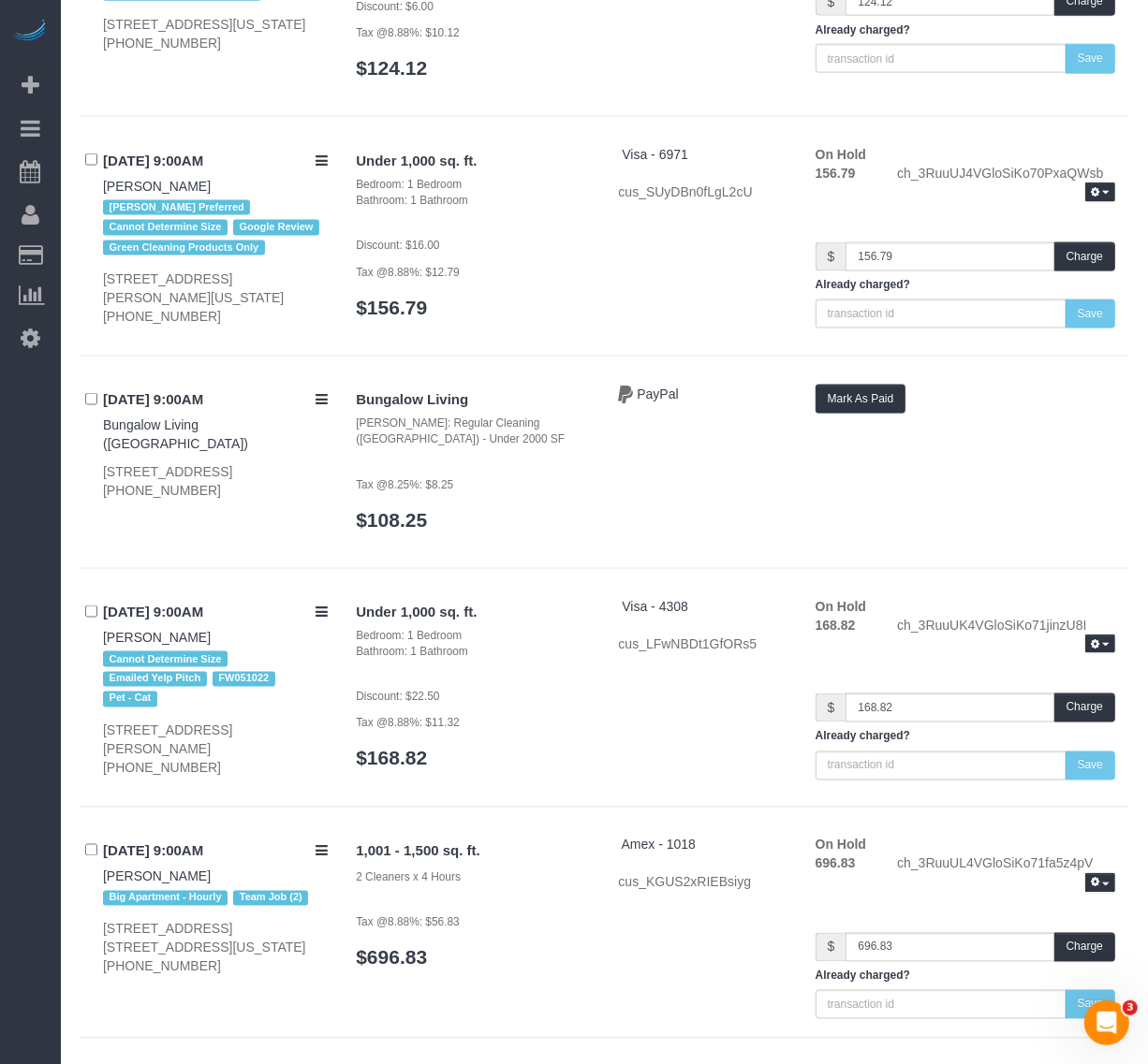
scroll to position [1639, 0]
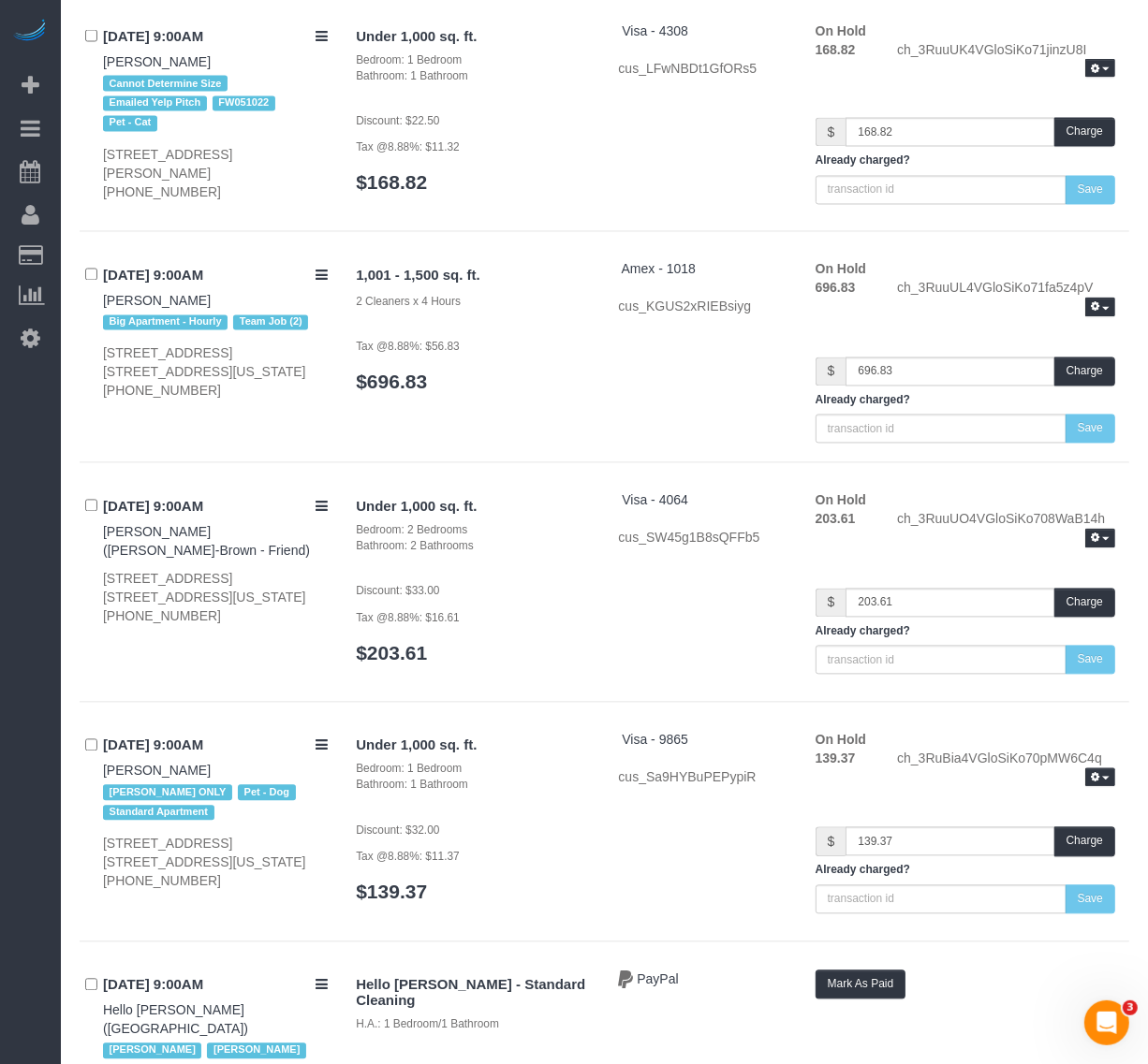
scroll to position [2341, 0]
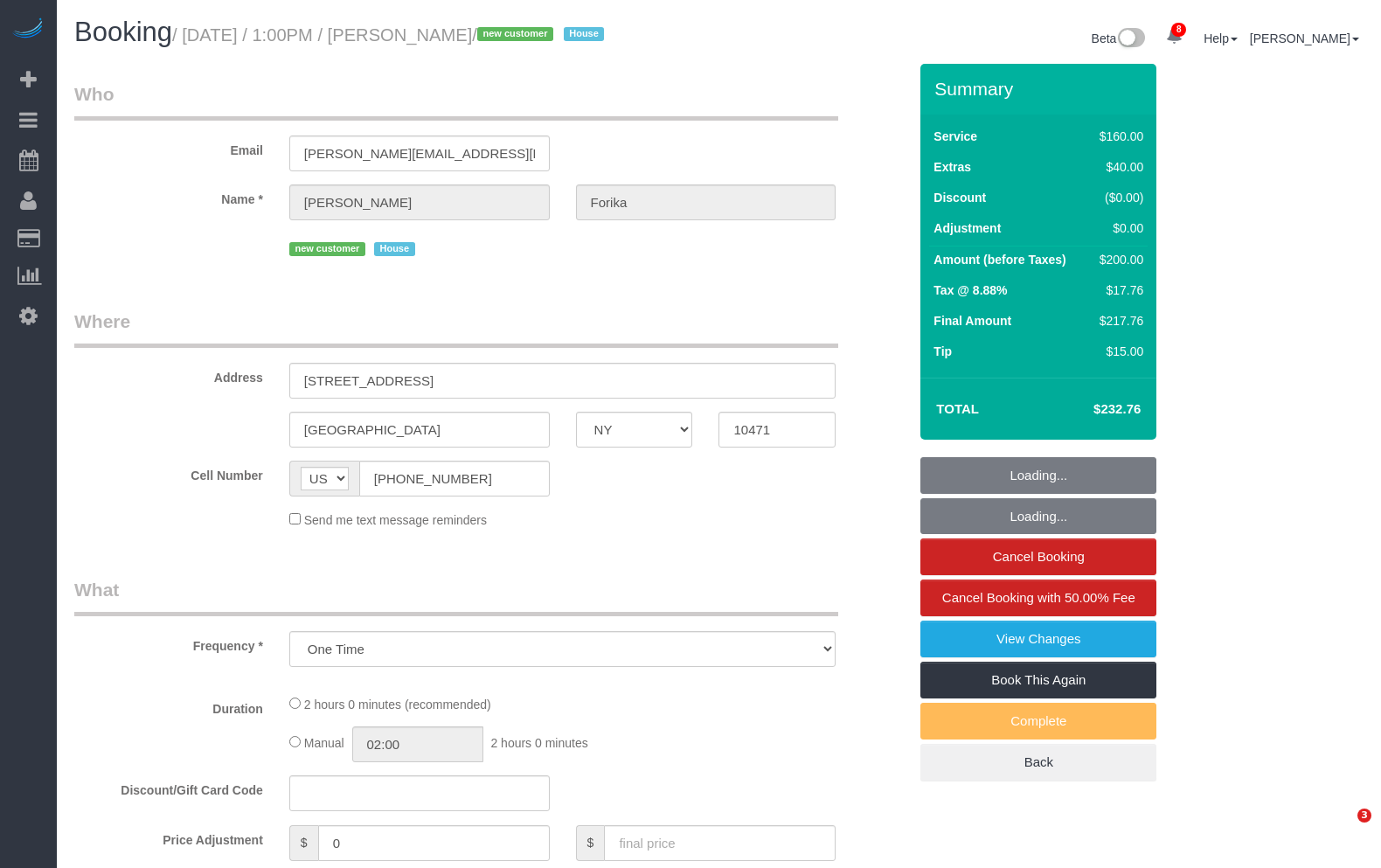
select select "NY"
select select "string:stripe-pm_1RvWji4VGloSiKo7kX9Qp7Cw"
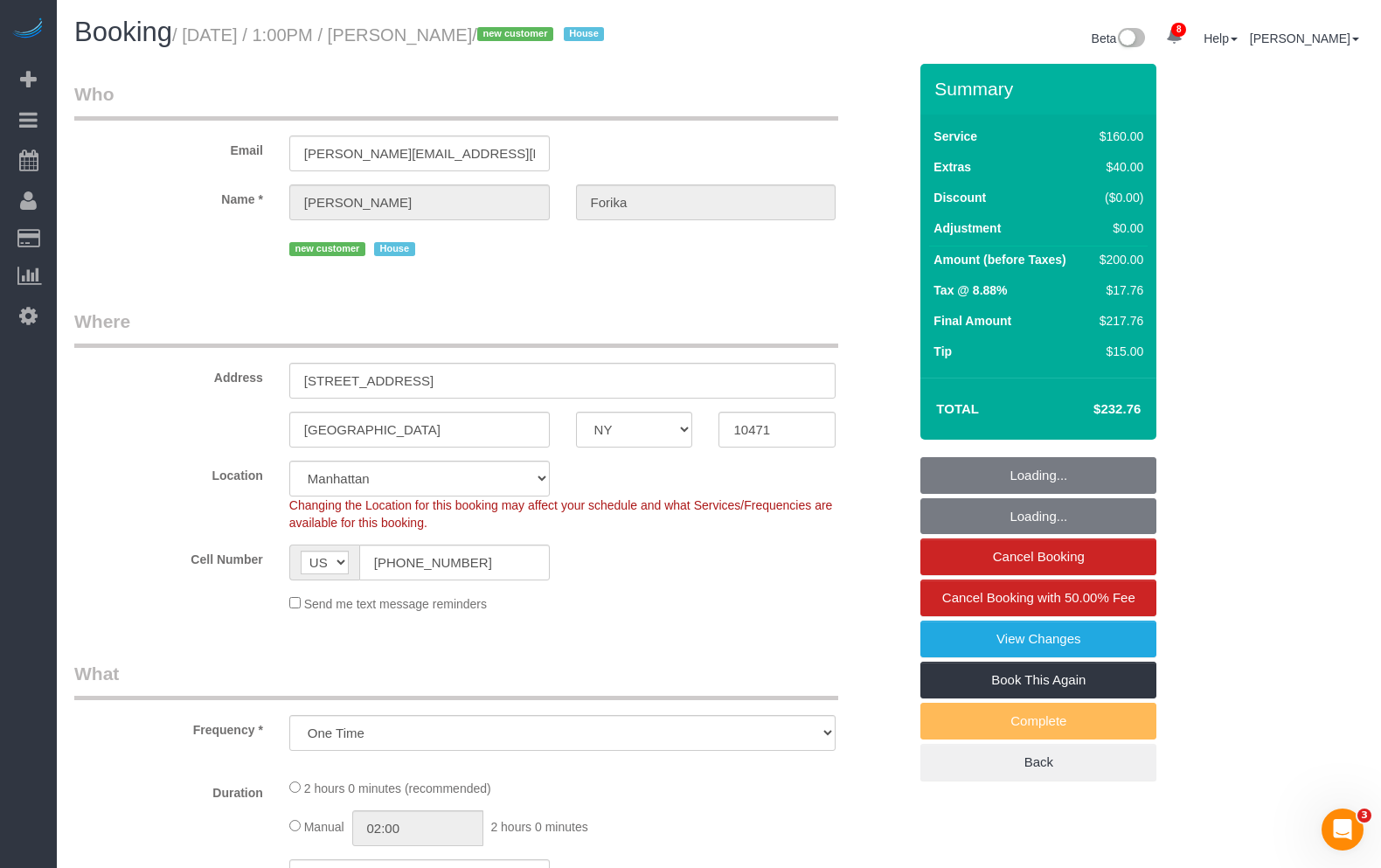
select select "spot1"
select select "number:59"
select select "number:72"
select select "number:15"
select select "number:5"
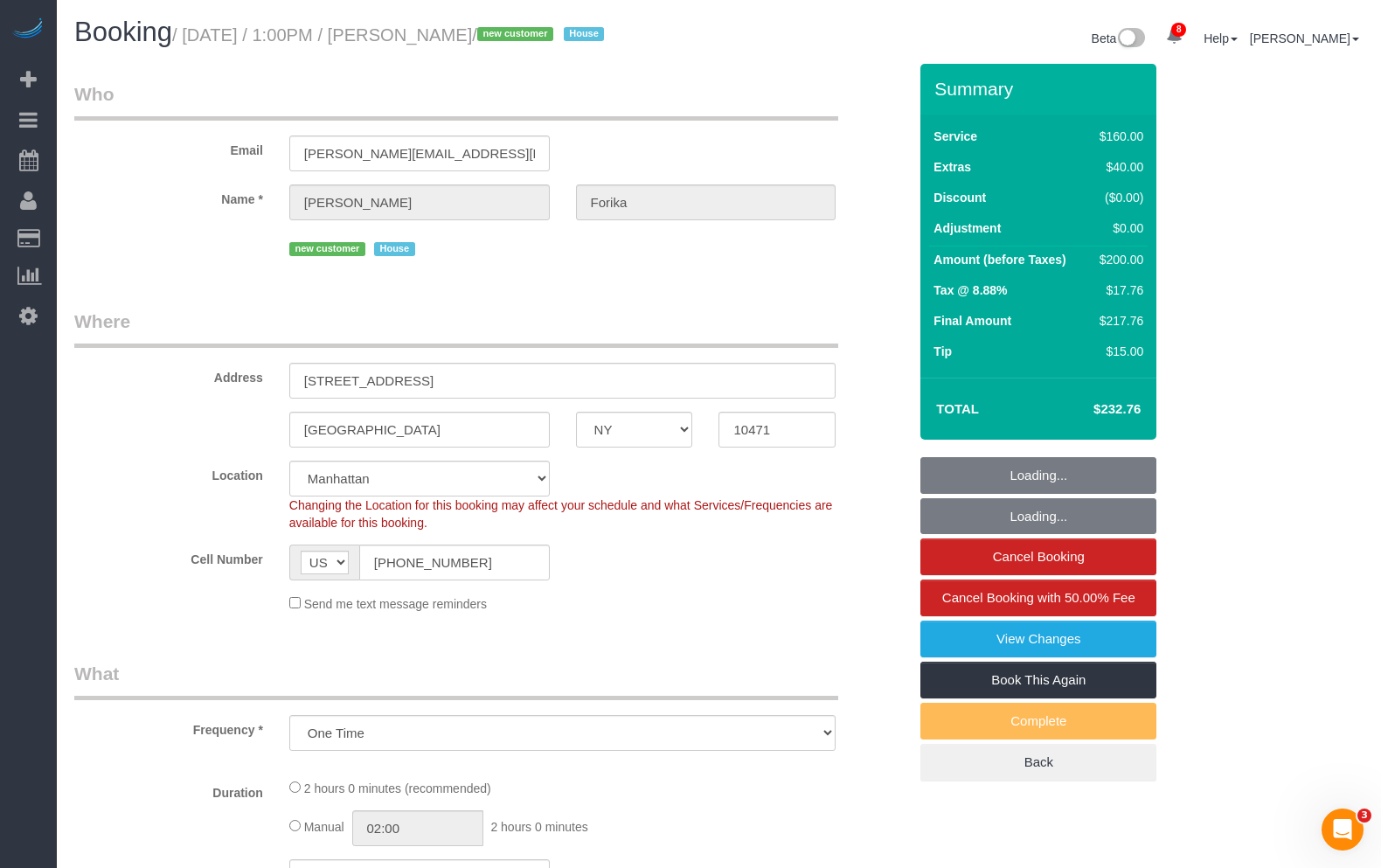
select select "object:1279"
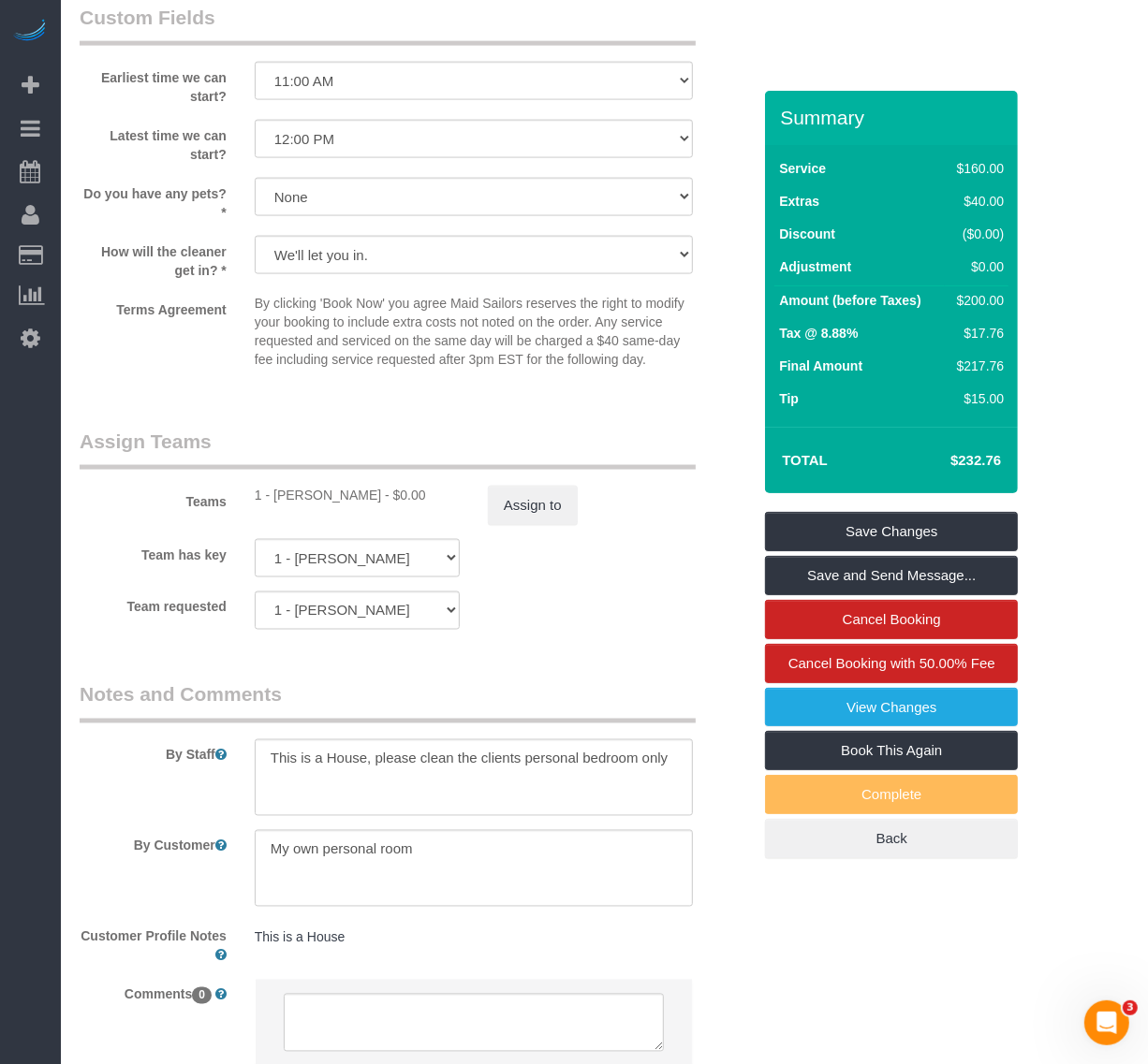
scroll to position [1873, 0]
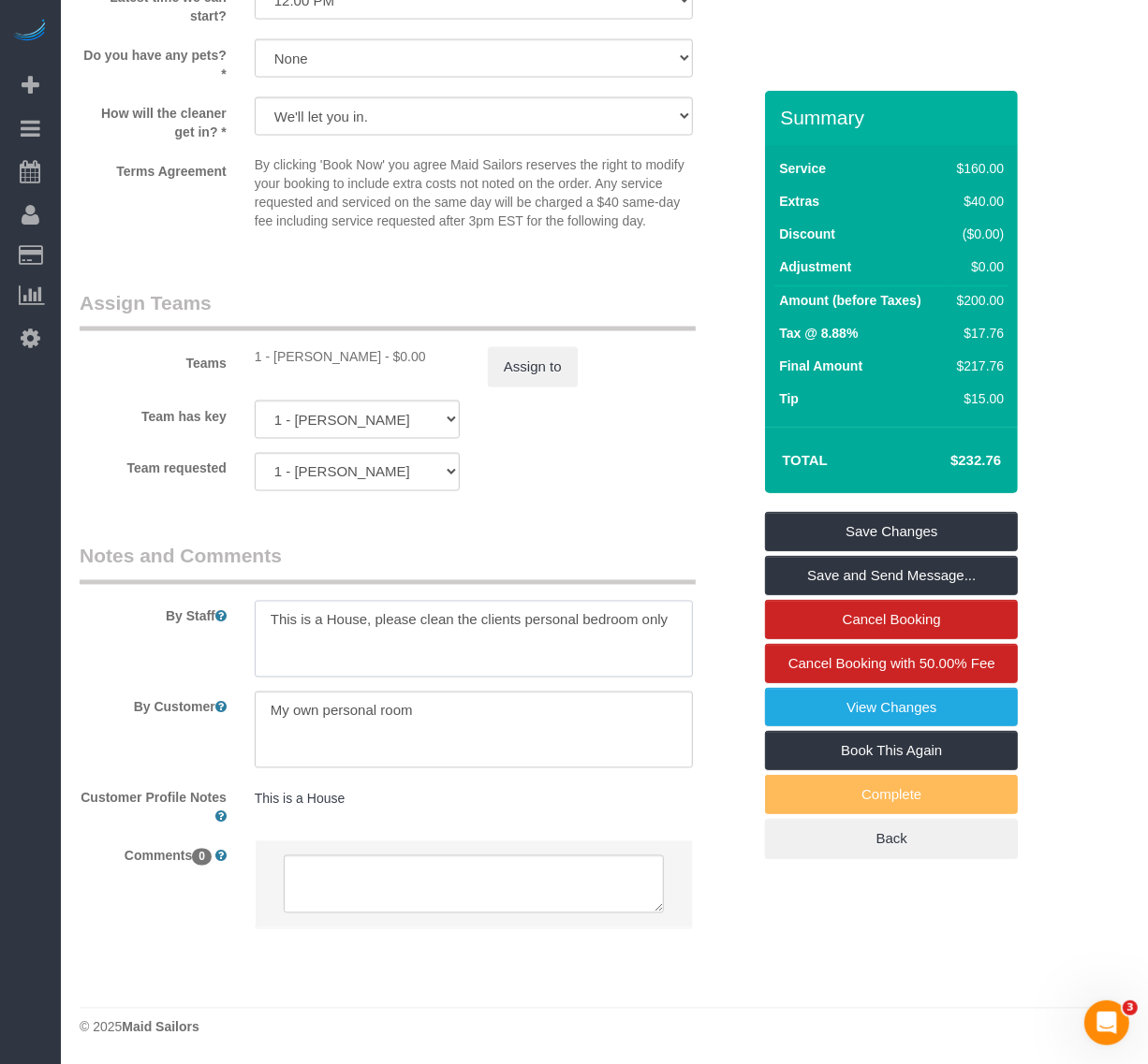
drag, startPoint x: 669, startPoint y: 620, endPoint x: 337, endPoint y: 726, distance: 348.5
click at [262, 620] on textarea at bounding box center [473, 639] width 438 height 77
drag, startPoint x: 384, startPoint y: 810, endPoint x: 189, endPoint y: 798, distance: 195.4
click at [189, 798] on div "Customer Profile Notes This is a House This is a House" at bounding box center [415, 804] width 699 height 44
click at [408, 810] on div "This is a House This is a House" at bounding box center [473, 800] width 466 height 36
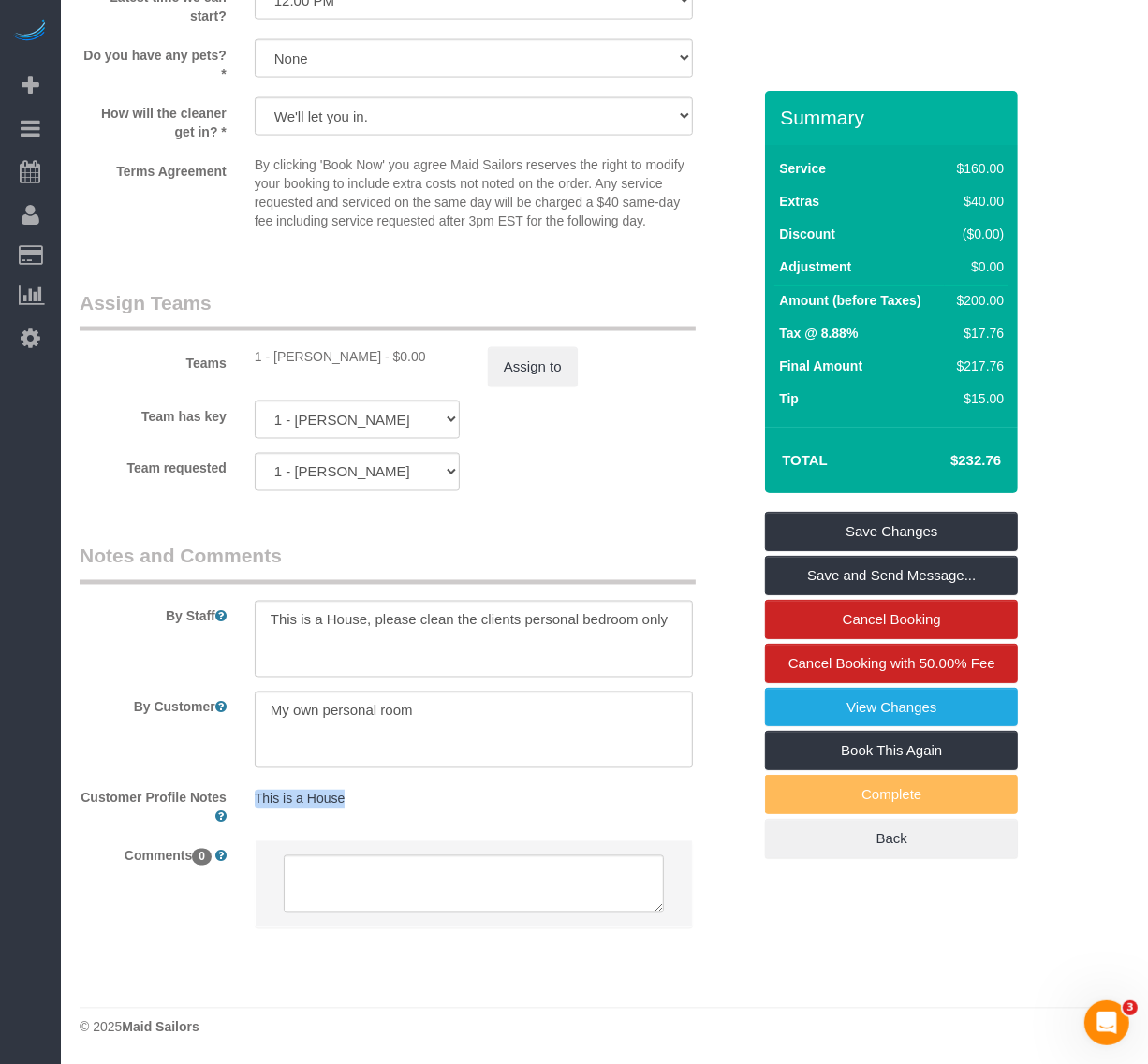
click at [356, 796] on pre "This is a House" at bounding box center [473, 799] width 438 height 19
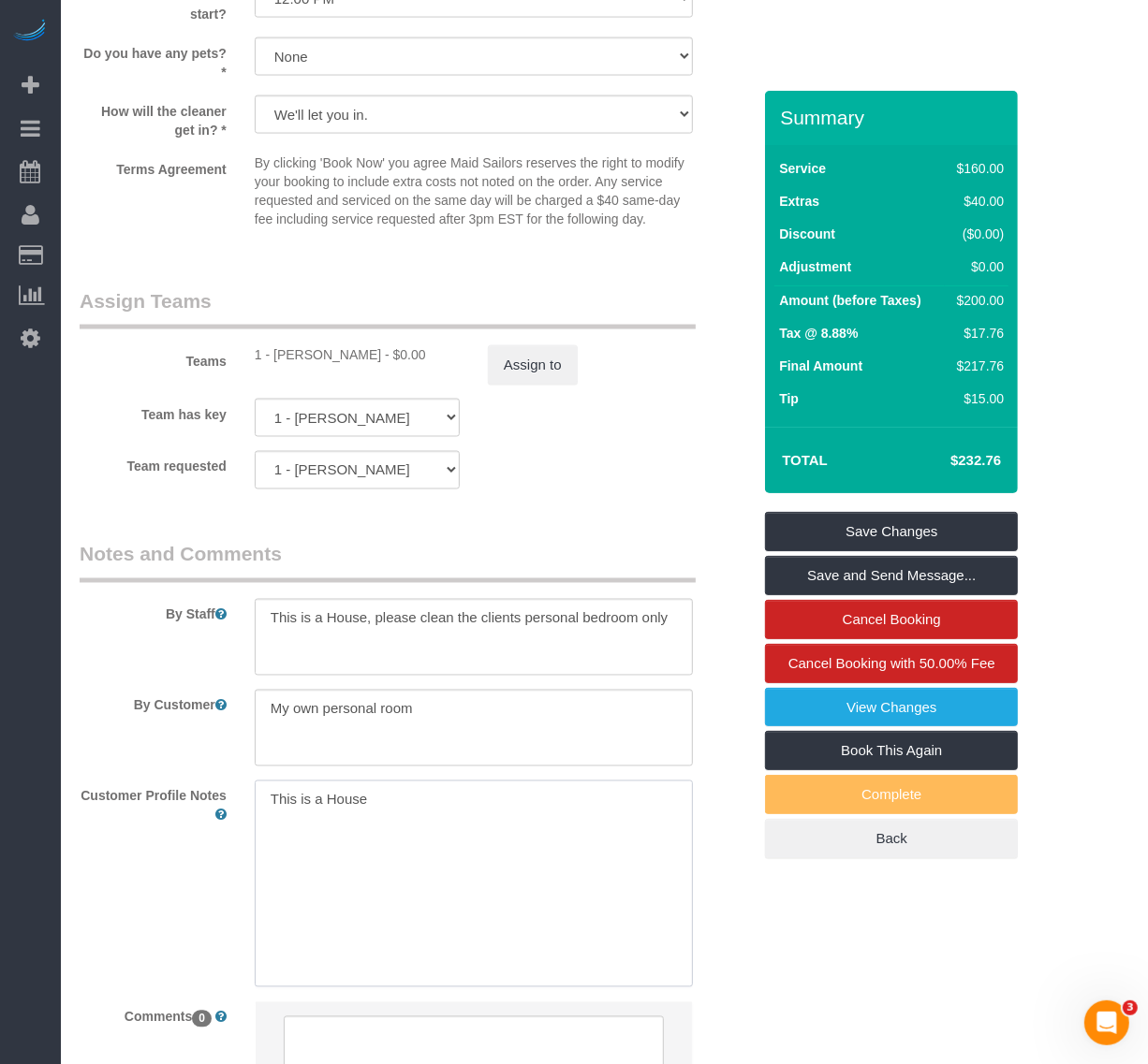
click at [339, 797] on textarea "This is a House" at bounding box center [473, 884] width 438 height 207
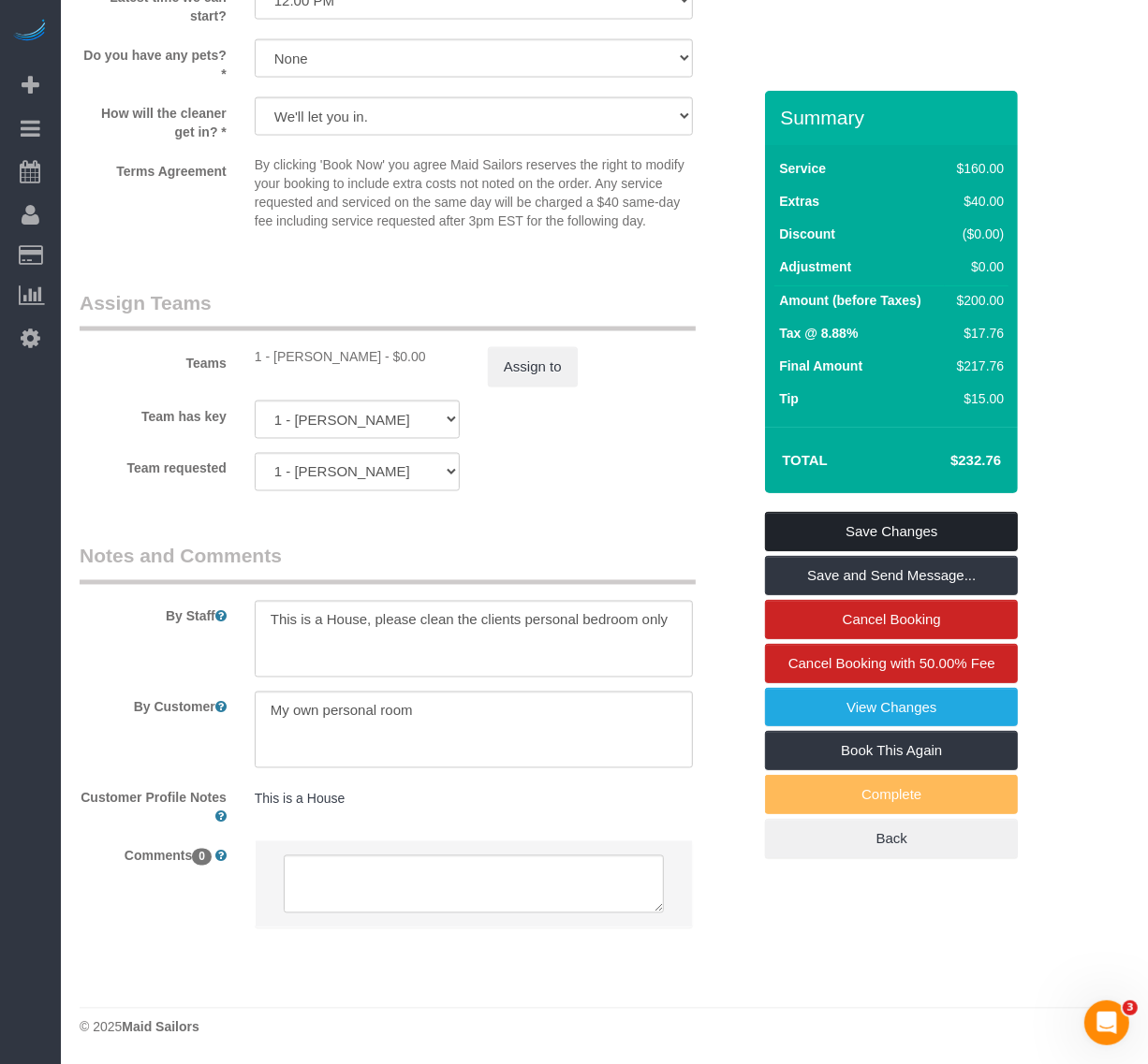
click at [934, 530] on link "Save Changes" at bounding box center [890, 532] width 252 height 40
